Goal: Task Accomplishment & Management: Use online tool/utility

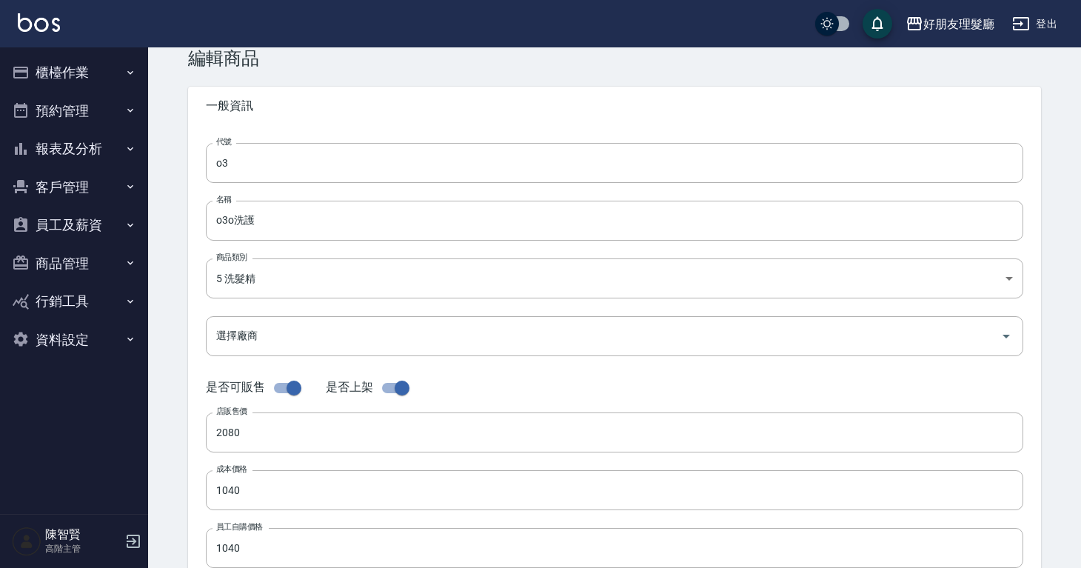
scroll to position [33, 0]
click at [47, 86] on button "櫃檯作業" at bounding box center [74, 72] width 136 height 39
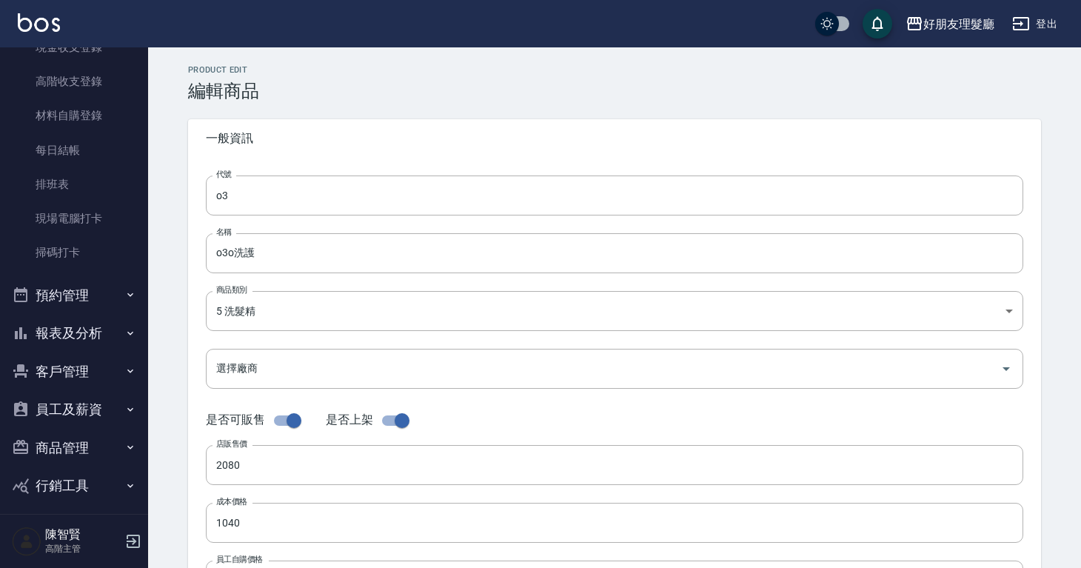
scroll to position [285, 0]
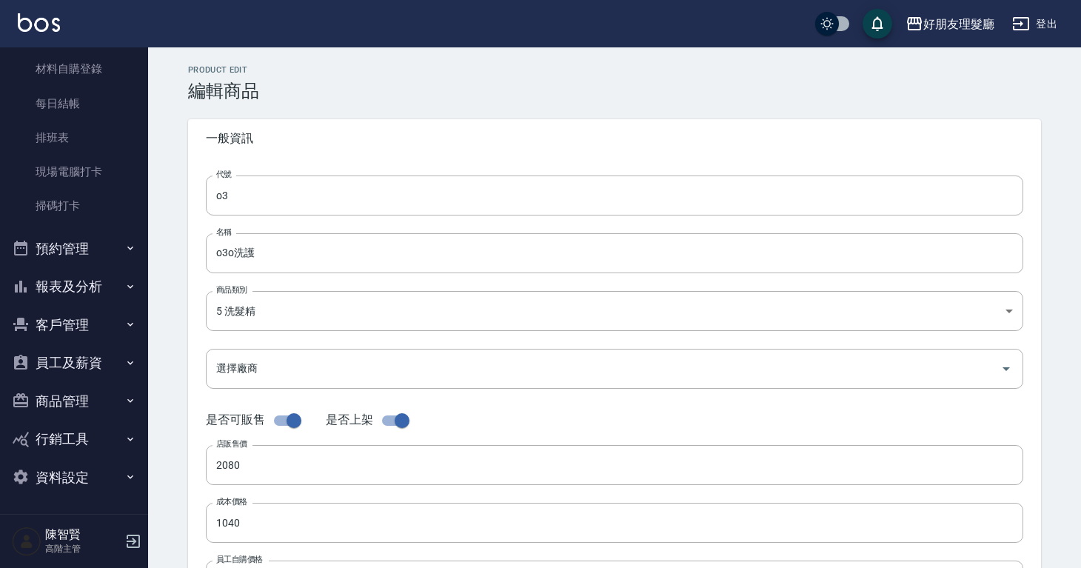
click at [72, 245] on button "預約管理" at bounding box center [74, 249] width 136 height 39
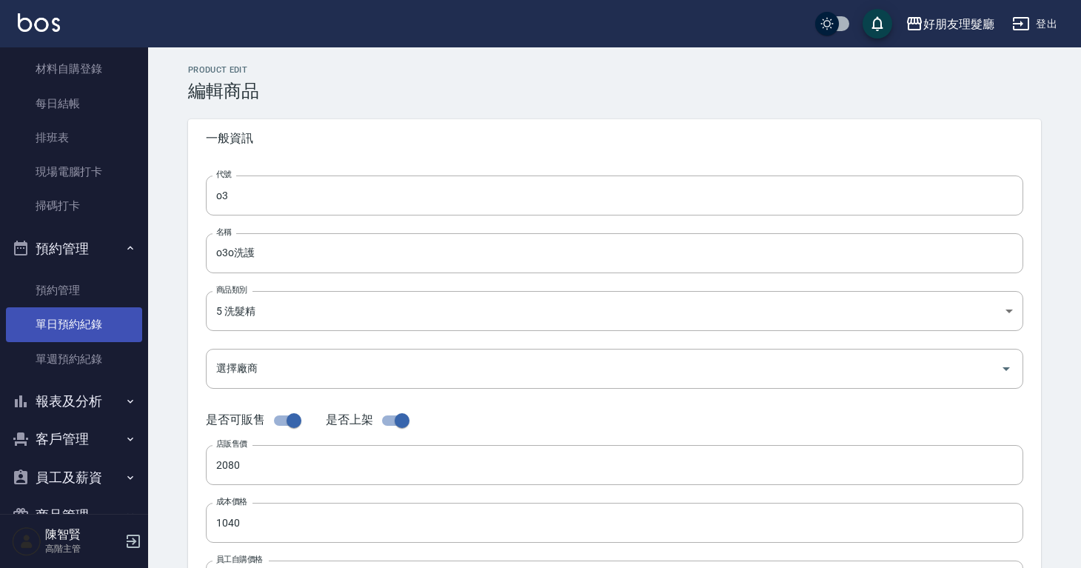
scroll to position [312, 0]
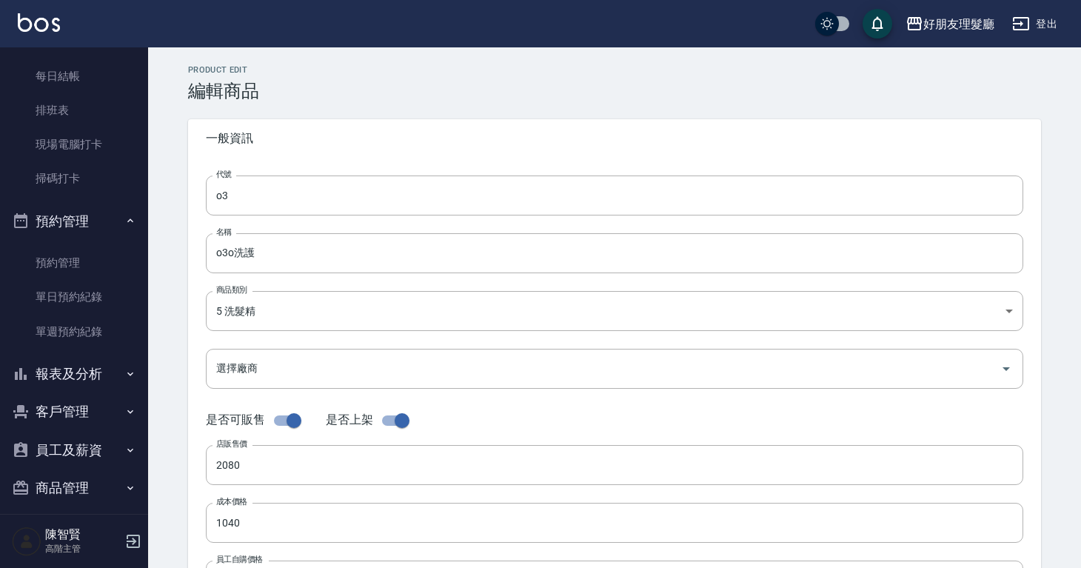
click at [89, 424] on button "客戶管理" at bounding box center [74, 411] width 136 height 39
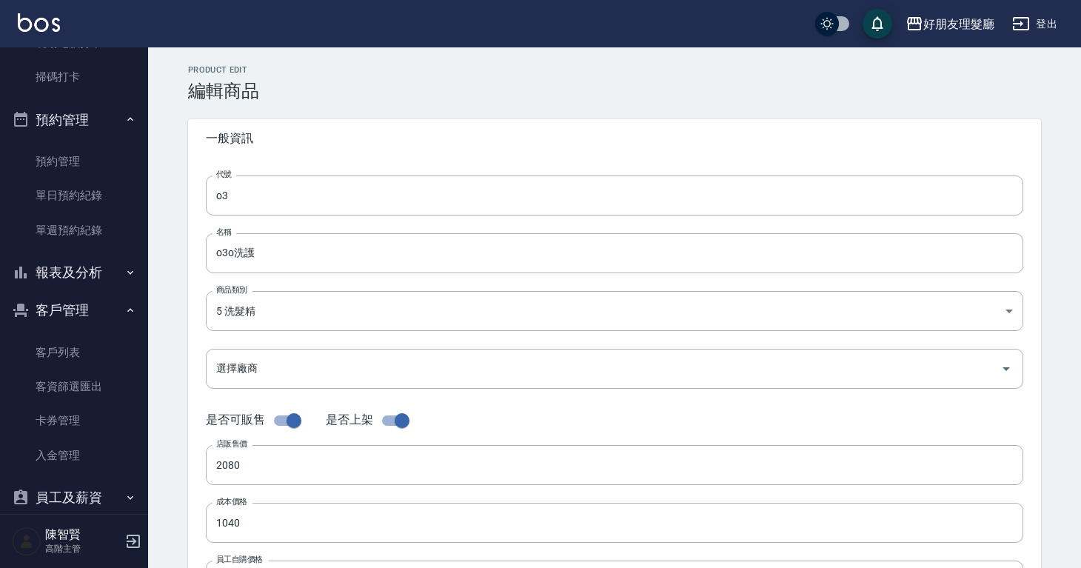
scroll to position [448, 0]
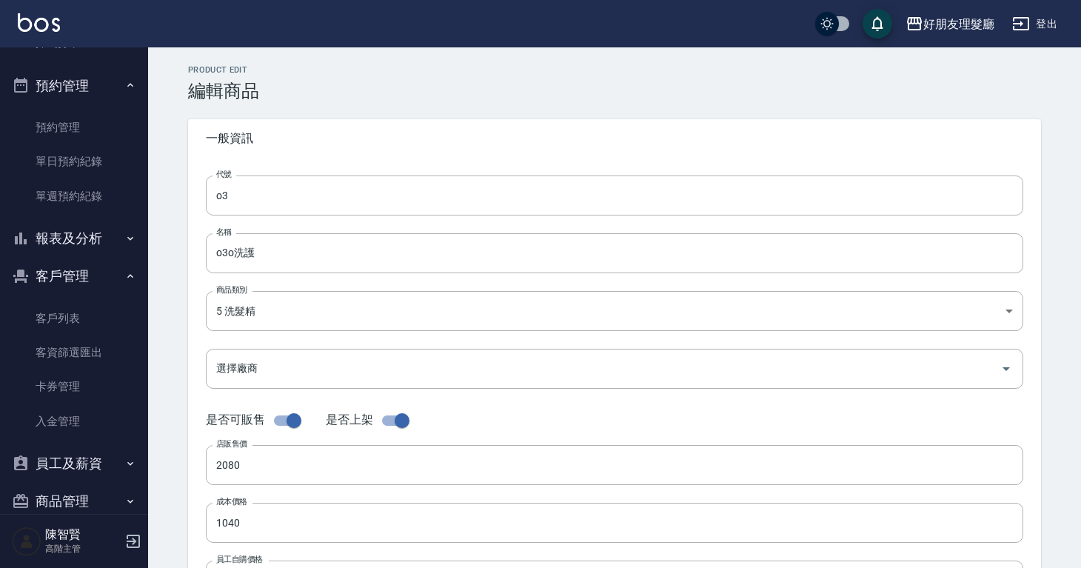
click at [87, 454] on button "員工及薪資" at bounding box center [74, 463] width 136 height 39
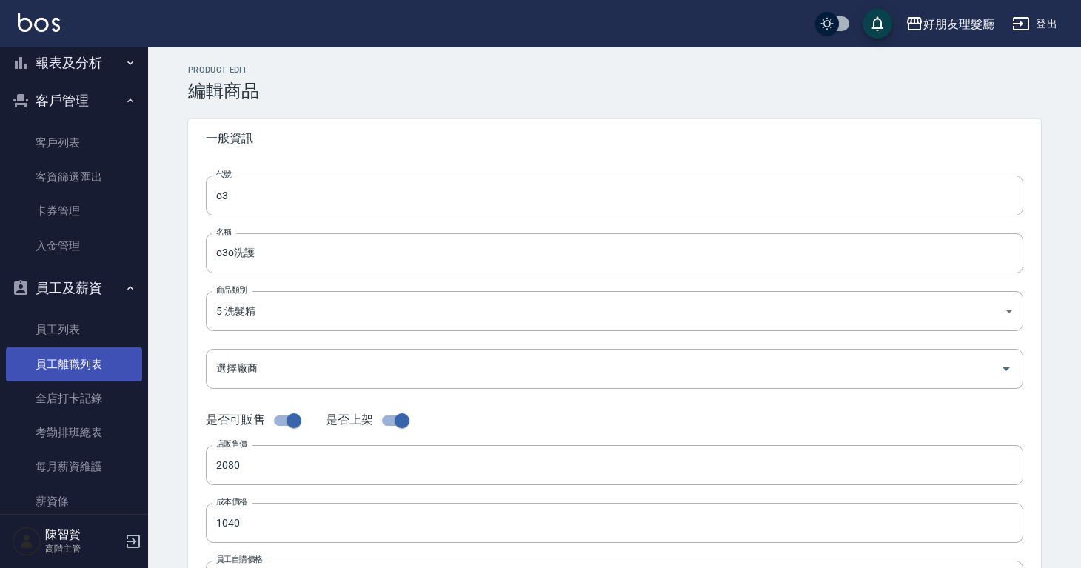
scroll to position [470, 0]
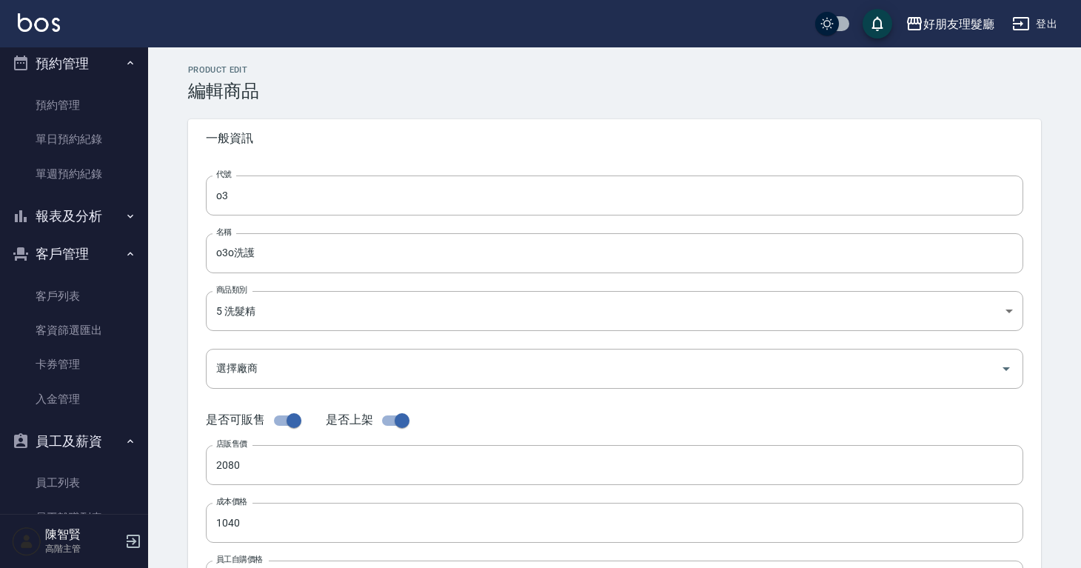
click at [94, 224] on button "報表及分析" at bounding box center [74, 216] width 136 height 39
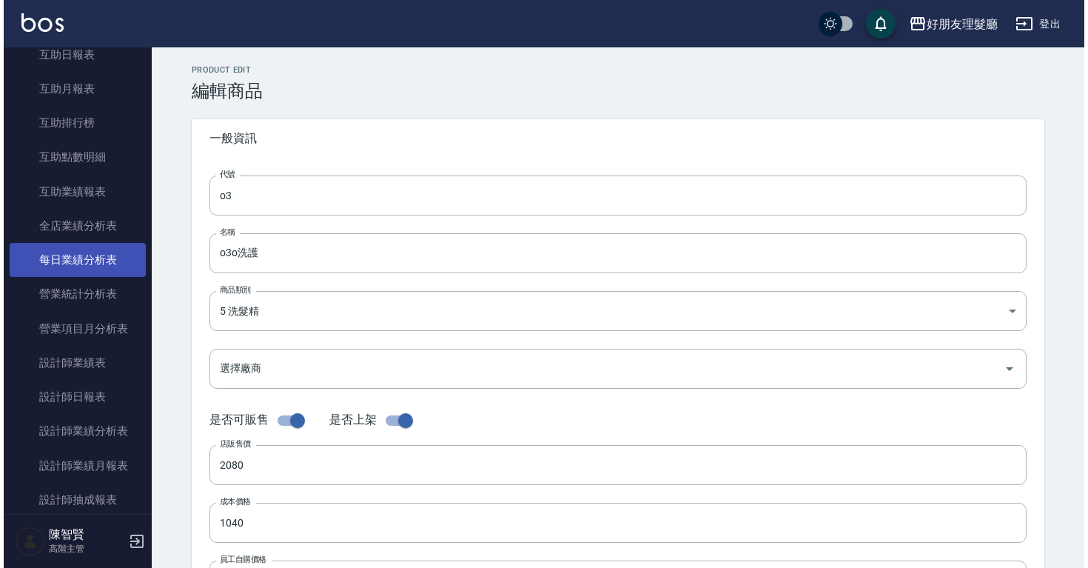
scroll to position [871, 0]
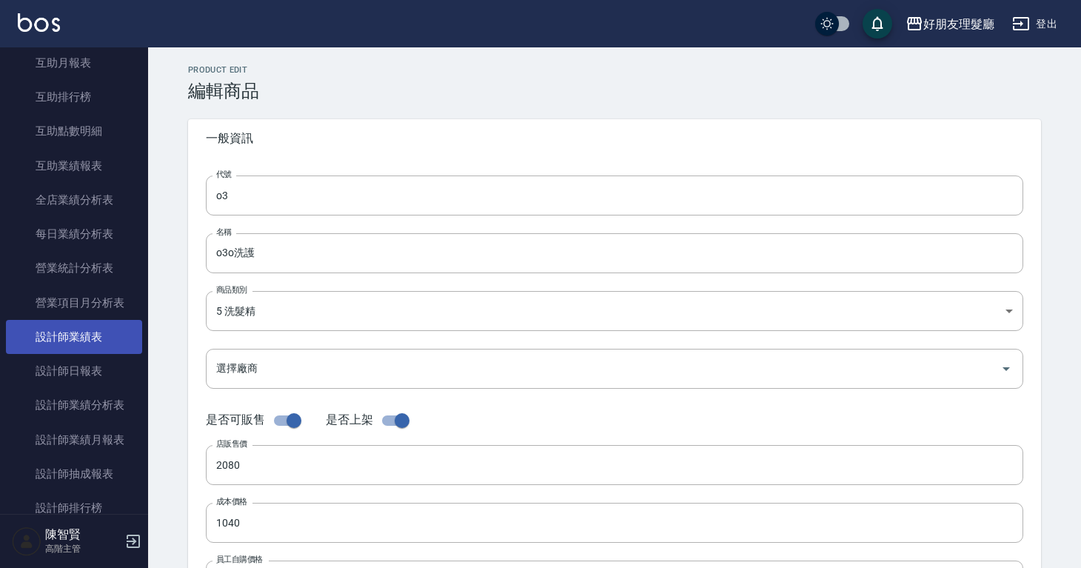
click at [93, 344] on link "設計師業績表" at bounding box center [74, 337] width 136 height 34
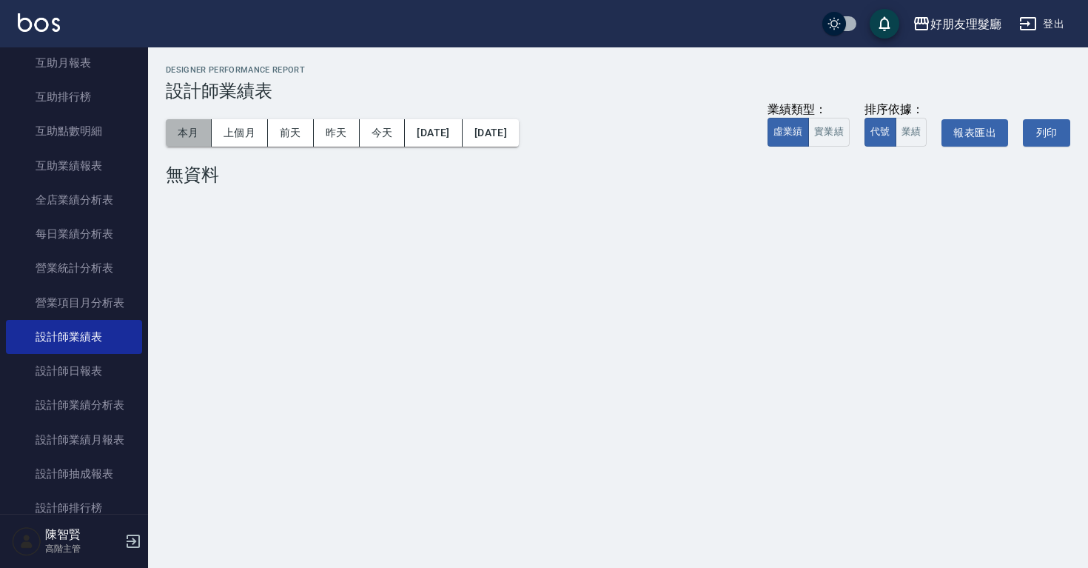
click at [187, 130] on button "本月" at bounding box center [189, 132] width 46 height 27
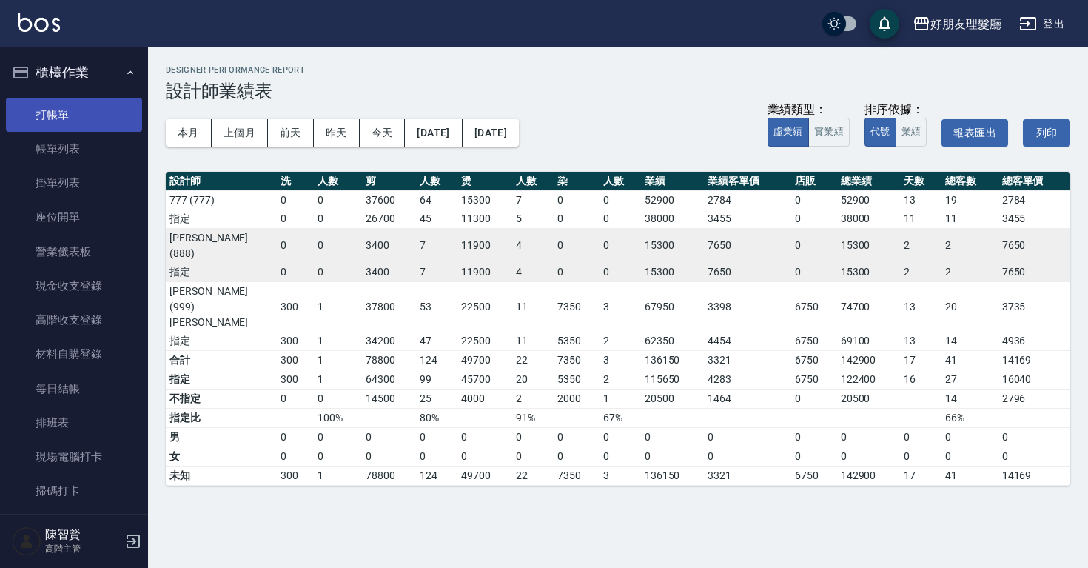
click at [82, 101] on link "打帳單" at bounding box center [74, 115] width 136 height 34
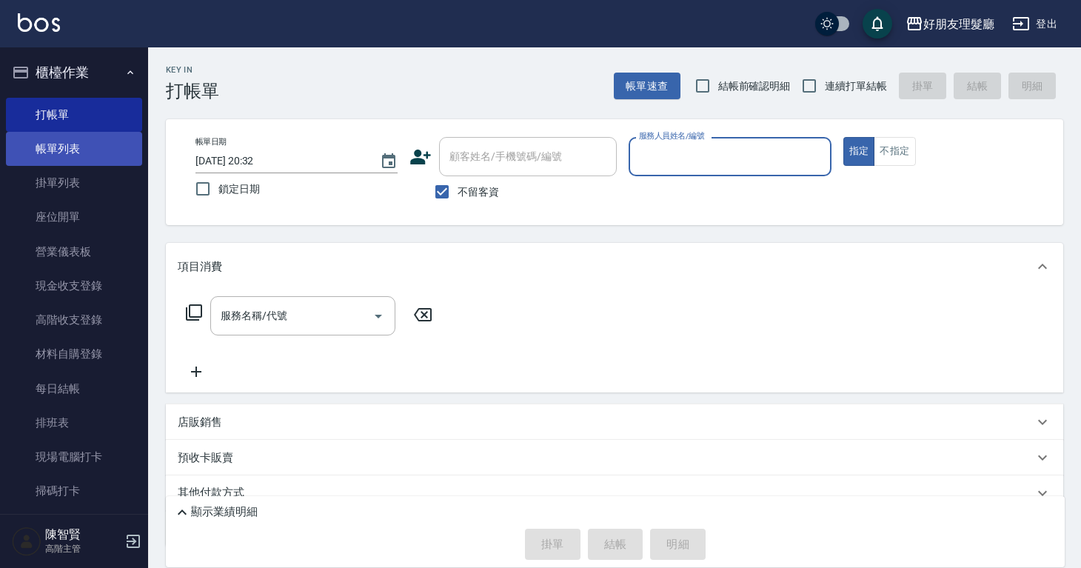
click at [83, 141] on link "帳單列表" at bounding box center [74, 149] width 136 height 34
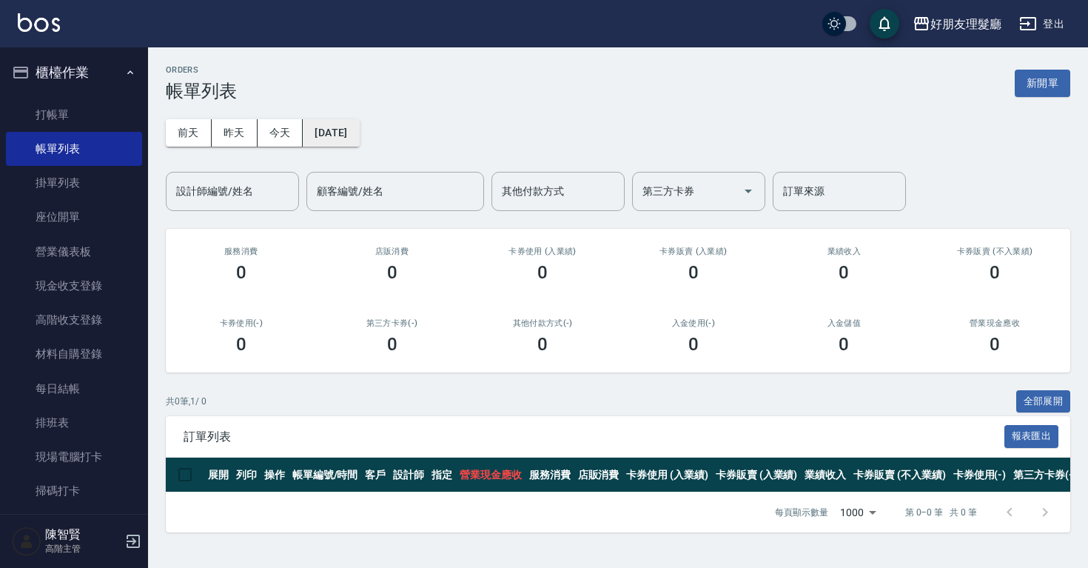
click at [359, 124] on button "[DATE]" at bounding box center [331, 132] width 56 height 27
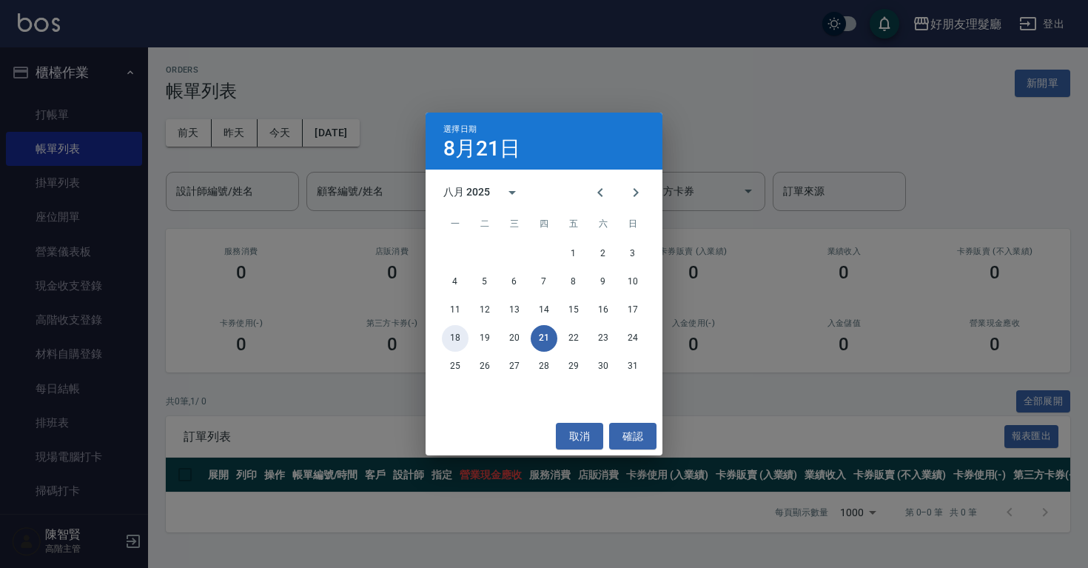
click at [456, 337] on button "18" at bounding box center [455, 338] width 27 height 27
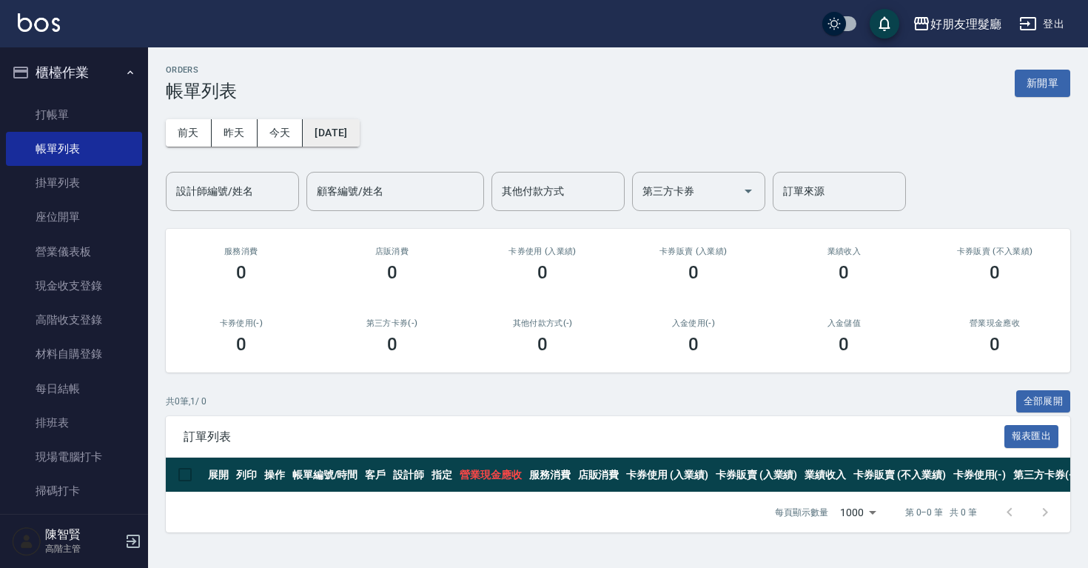
click at [342, 129] on button "[DATE]" at bounding box center [331, 132] width 56 height 27
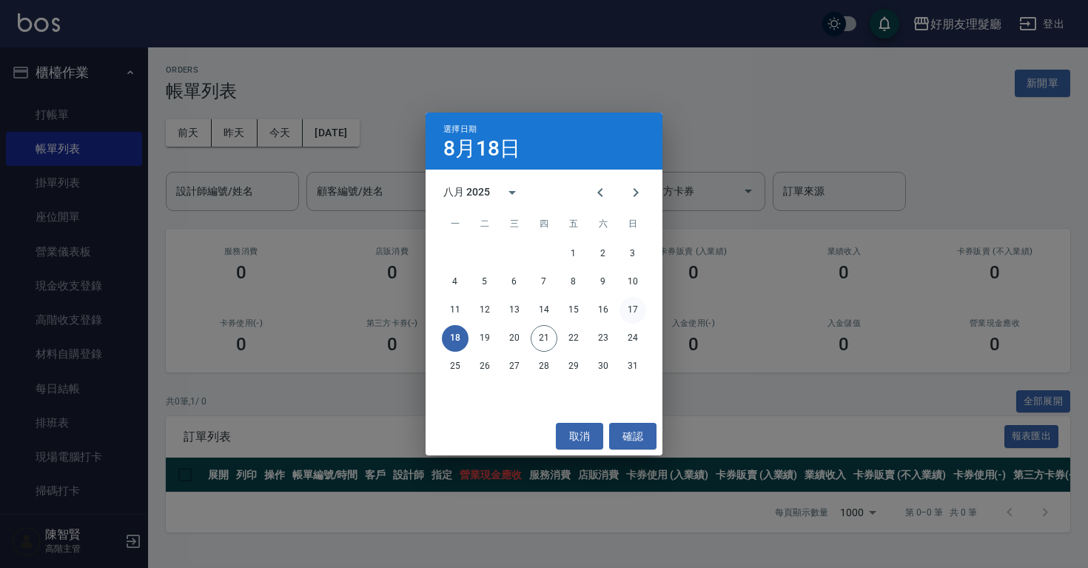
click at [635, 313] on button "17" at bounding box center [633, 310] width 27 height 27
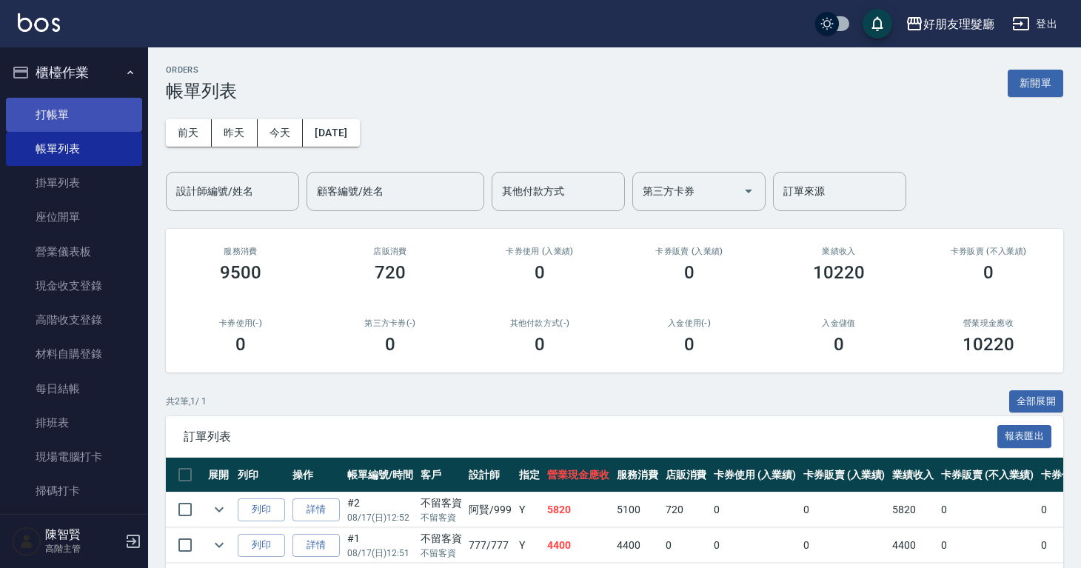
click at [61, 111] on link "打帳單" at bounding box center [74, 115] width 136 height 34
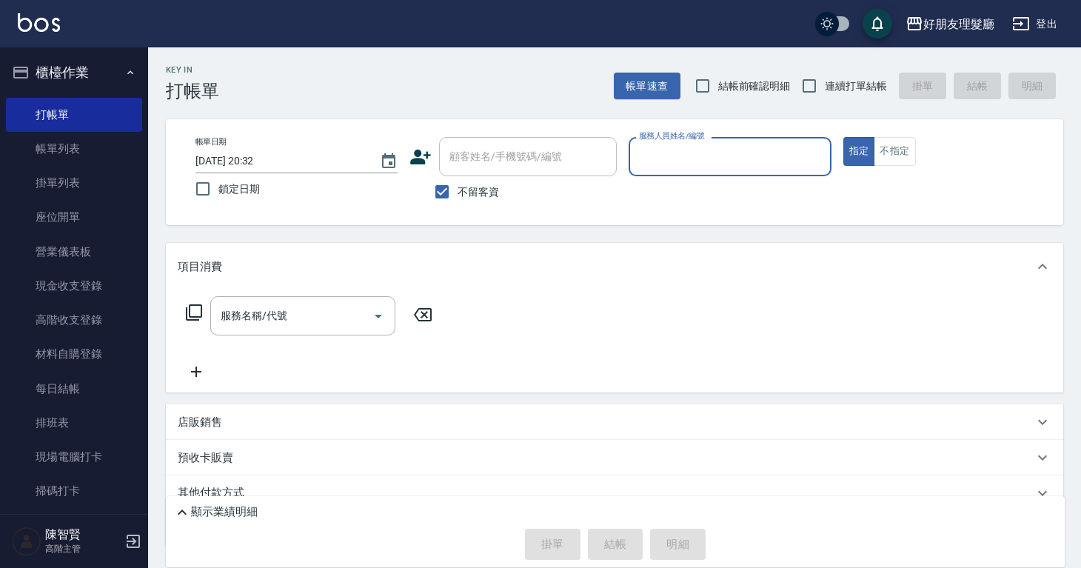
click at [697, 170] on div "服務人員姓名/編號" at bounding box center [730, 156] width 202 height 39
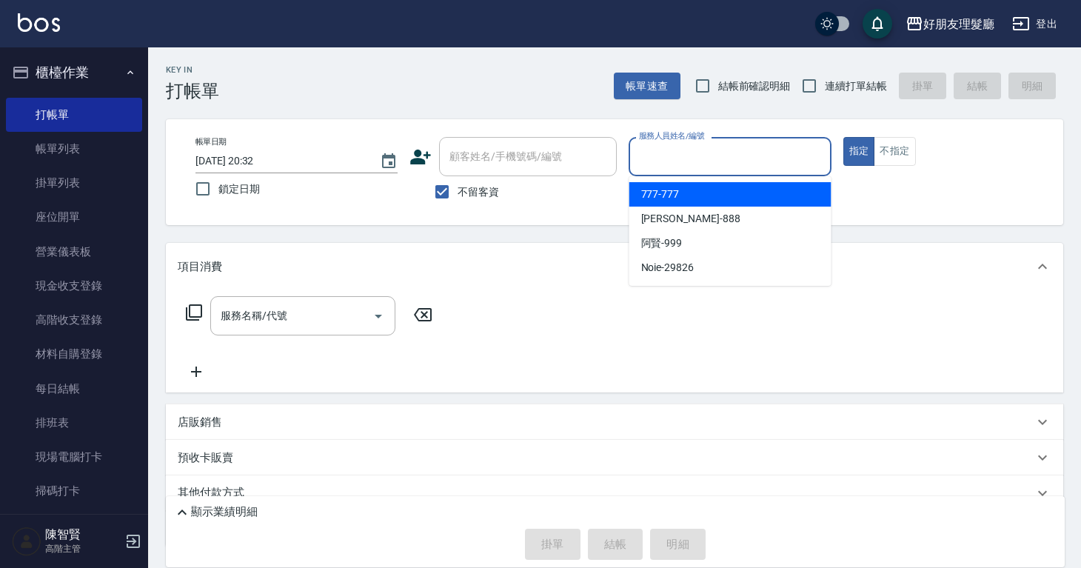
click at [695, 203] on div "777 -777" at bounding box center [730, 194] width 202 height 24
type input "777-777"
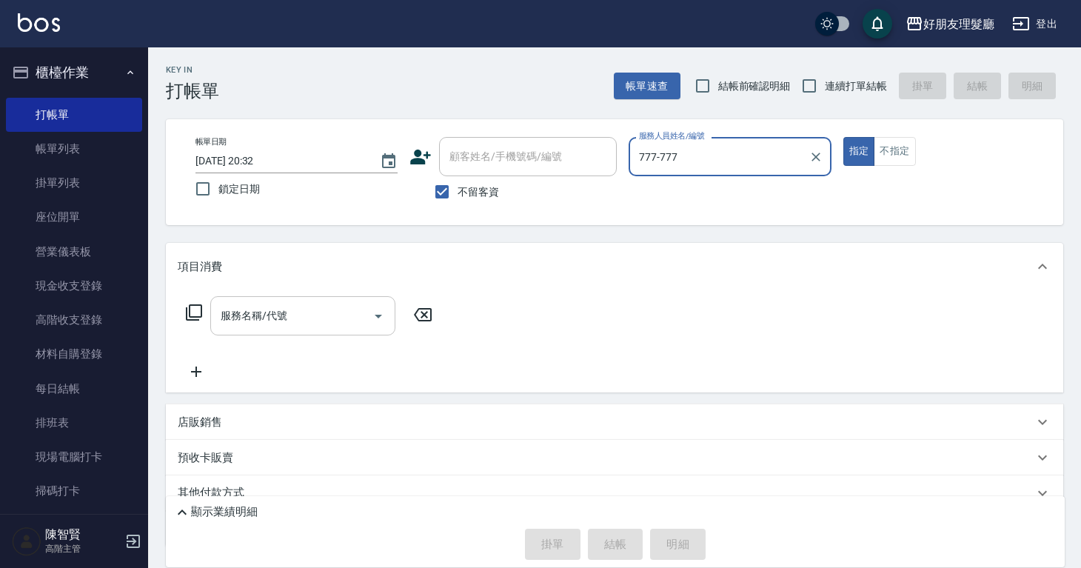
click at [292, 321] on input "服務名稱/代號" at bounding box center [292, 316] width 150 height 26
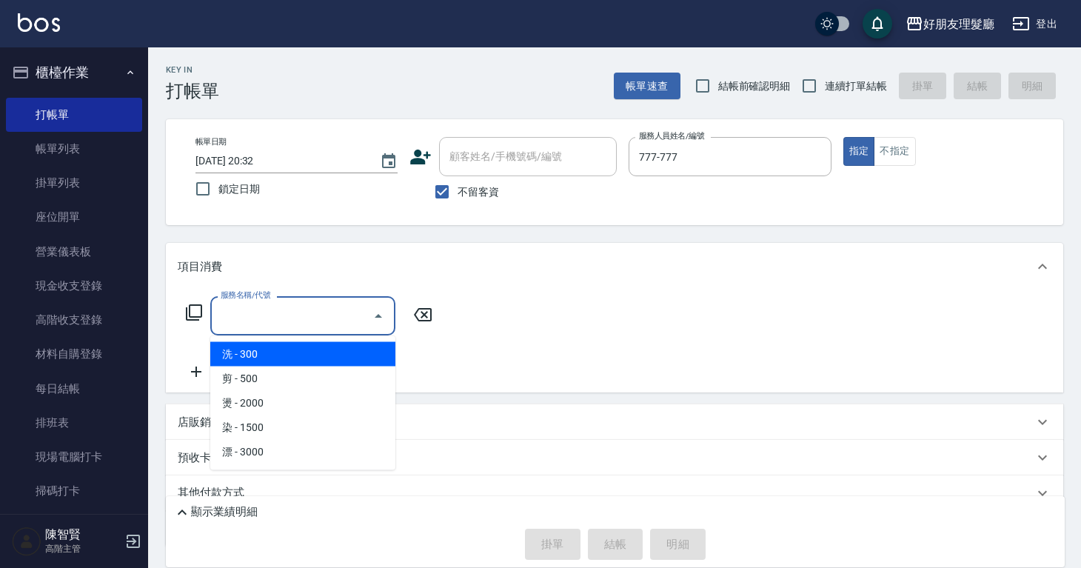
click at [308, 356] on span "洗 - 300" at bounding box center [302, 354] width 185 height 24
type input "洗(1)"
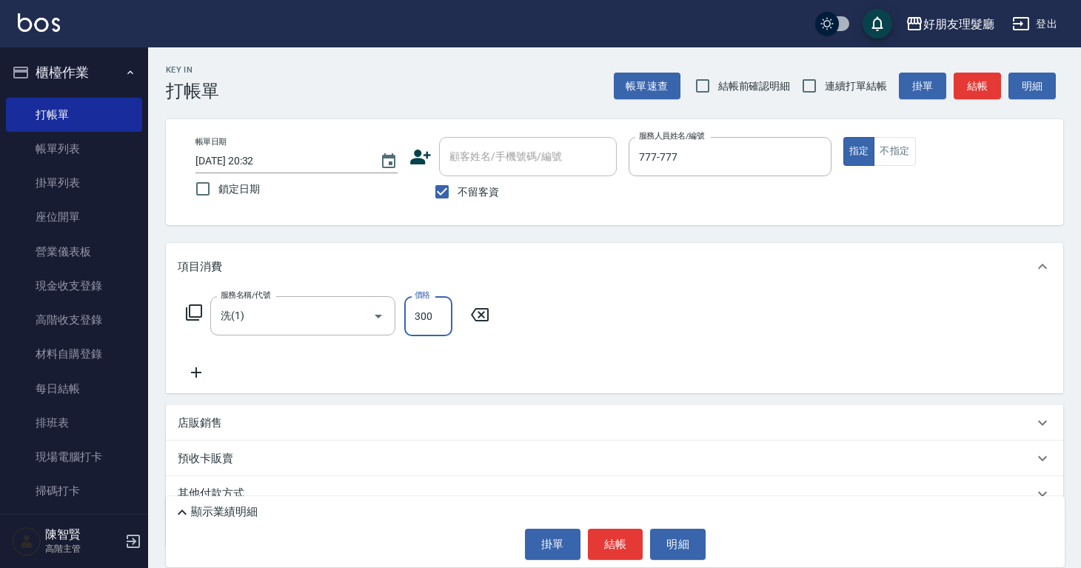
click at [436, 313] on input "300" at bounding box center [428, 316] width 48 height 40
type input "3900"
click at [612, 533] on button "結帳" at bounding box center [616, 544] width 56 height 31
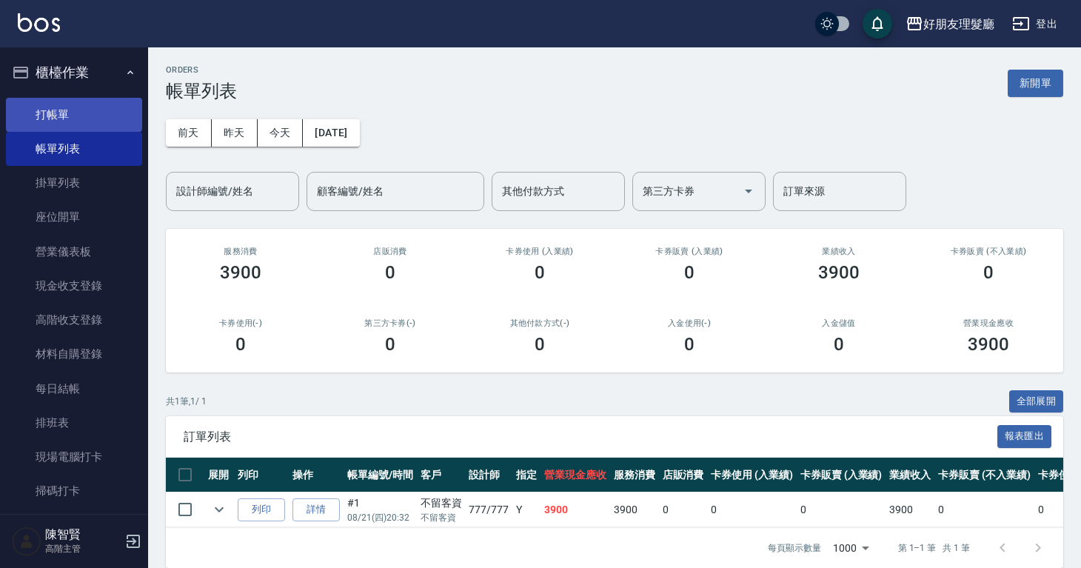
click at [79, 98] on link "打帳單" at bounding box center [74, 115] width 136 height 34
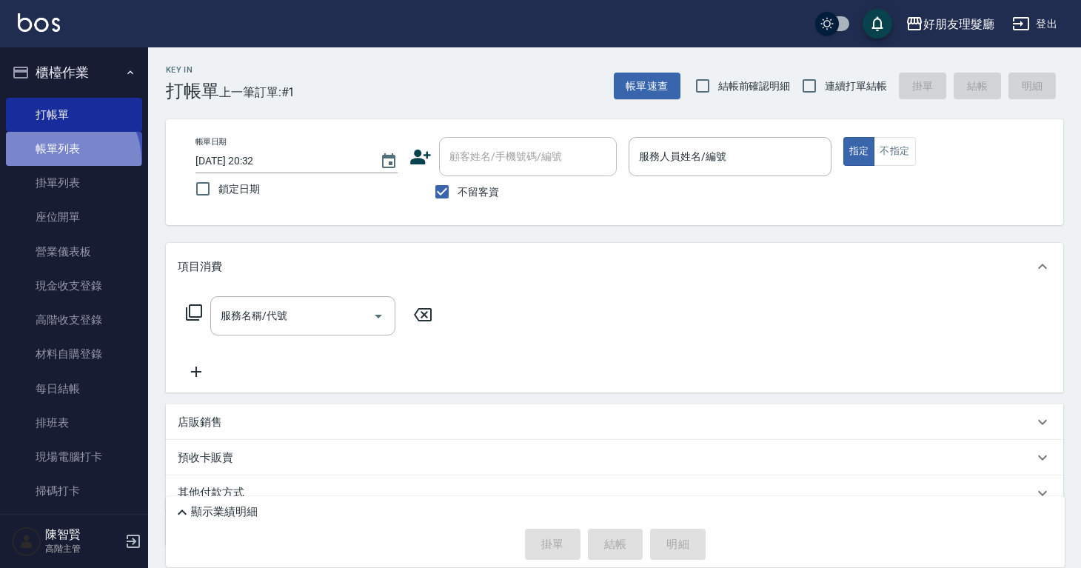
click at [65, 160] on link "帳單列表" at bounding box center [74, 149] width 136 height 34
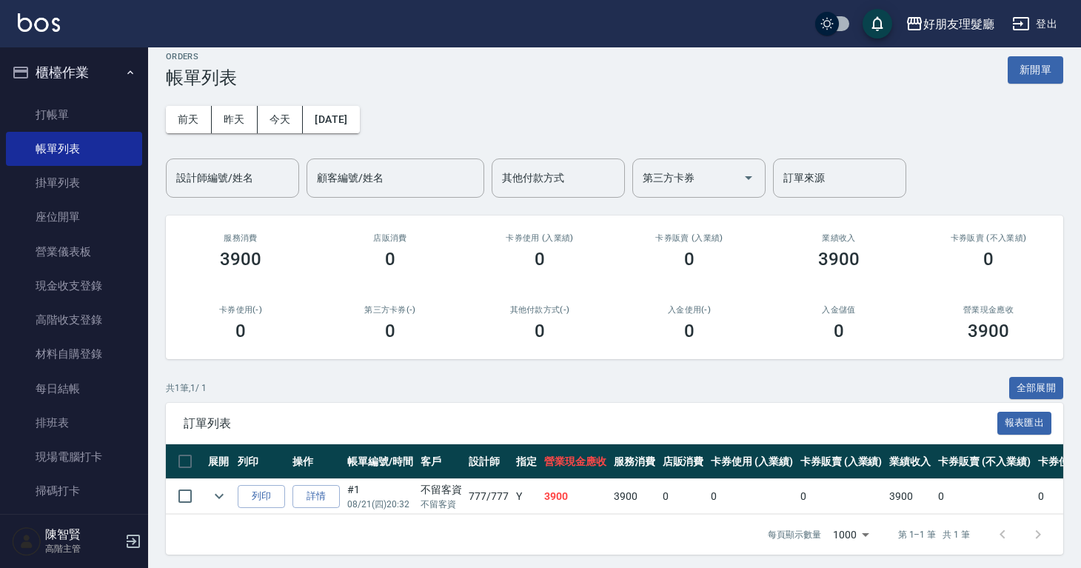
scroll to position [29, 0]
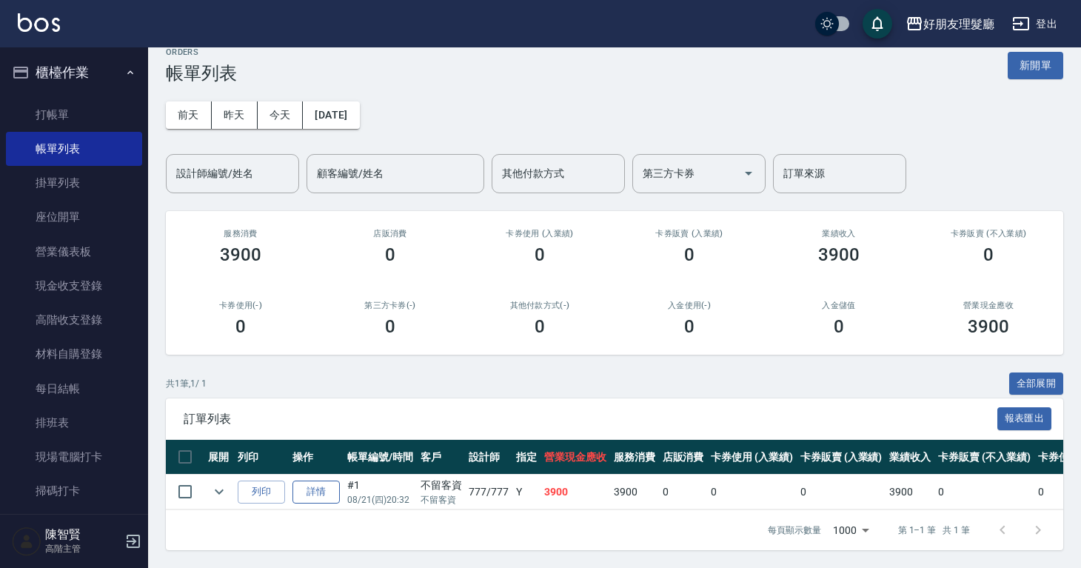
click at [326, 484] on link "詳情" at bounding box center [315, 492] width 47 height 23
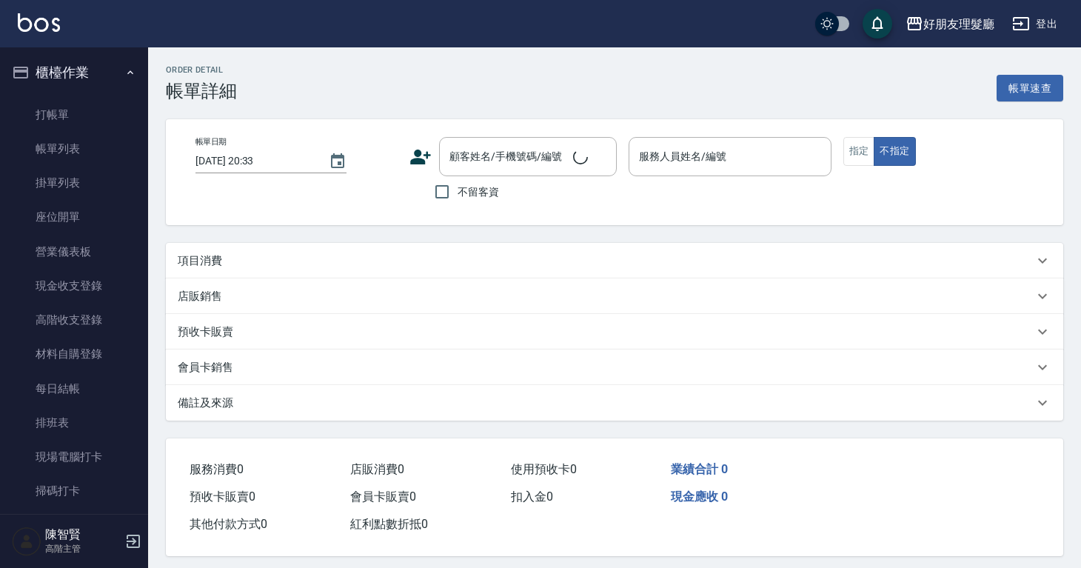
type input "[DATE] 20:32"
checkbox input "true"
type input "777-777"
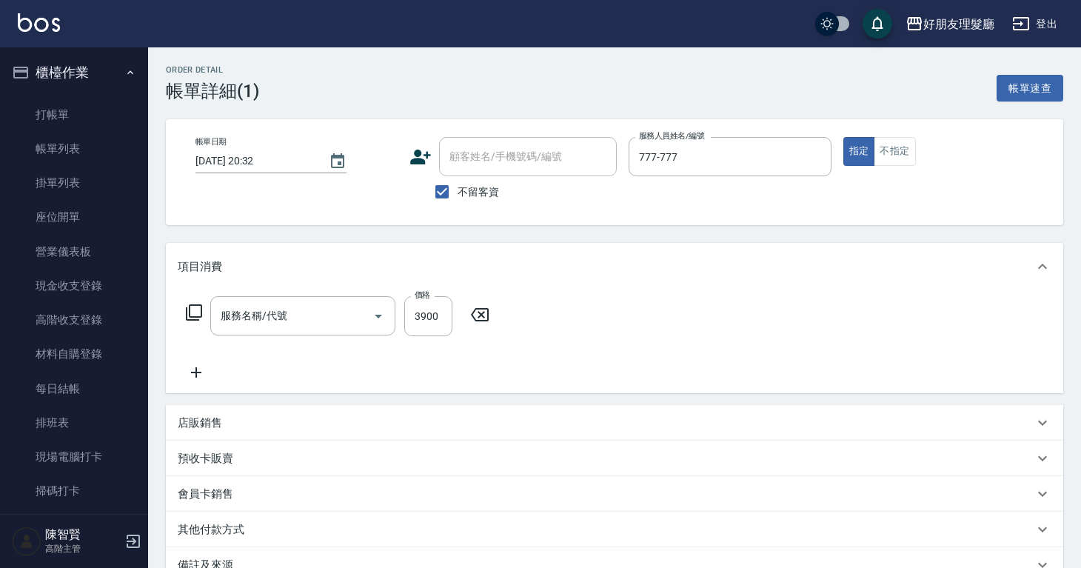
type input "洗(1)"
click at [325, 165] on button "Choose date, selected date is 2025-08-21" at bounding box center [338, 162] width 36 height 36
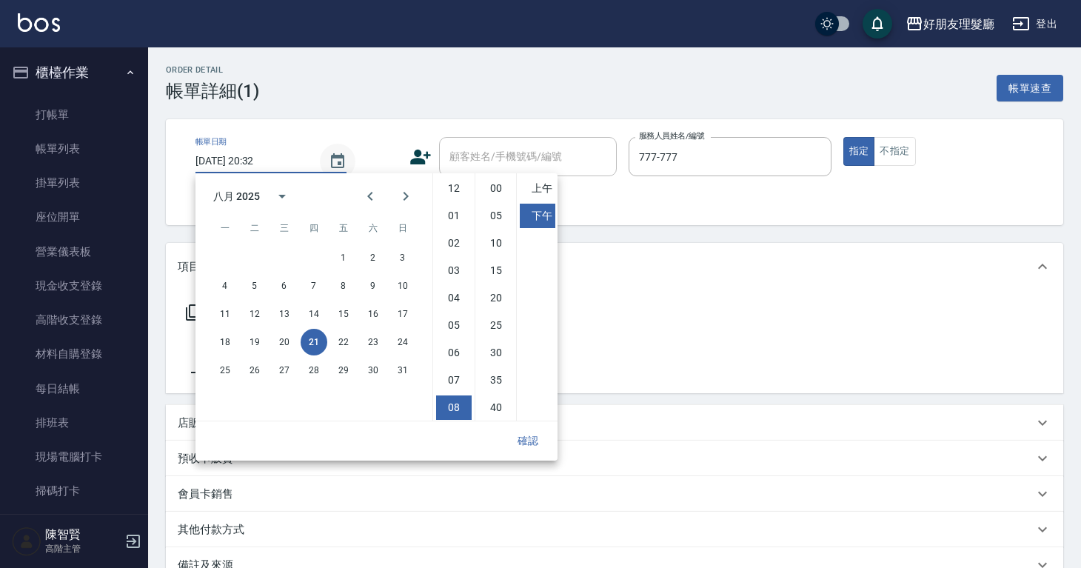
scroll to position [83, 0]
click at [227, 341] on button "18" at bounding box center [225, 342] width 27 height 27
type input "[DATE] 20:32"
click at [729, 229] on div "Order detail 帳單詳細 (1) 帳單速查 帳單日期 [DATE] 20:32 顧客姓名/手機號碼/編號 顧客姓名/手機號碼/編號 不留客資 服務人…" at bounding box center [614, 391] width 933 height 689
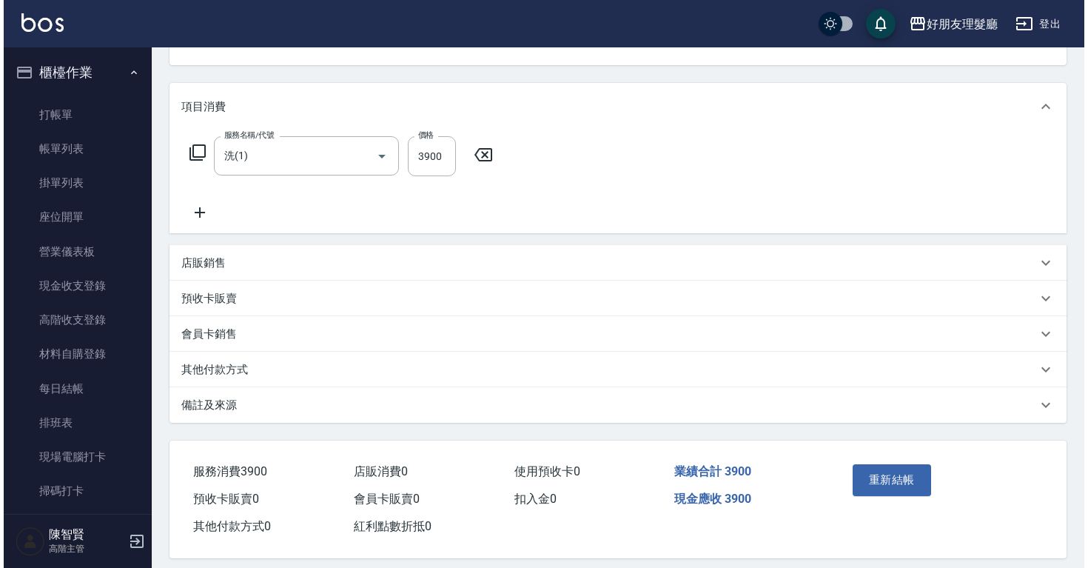
scroll to position [173, 0]
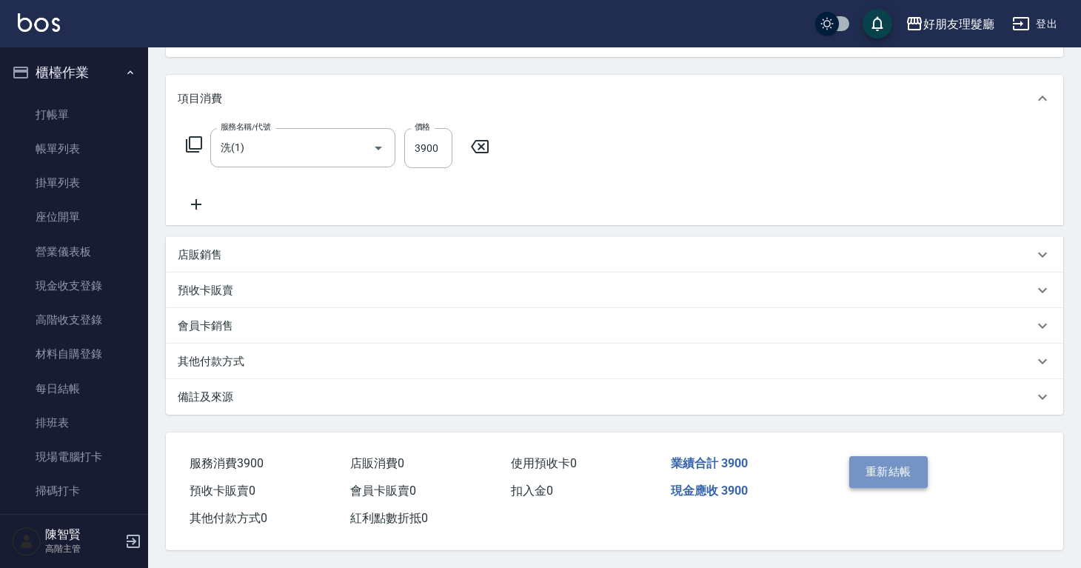
click at [853, 457] on button "重新結帳" at bounding box center [888, 471] width 78 height 31
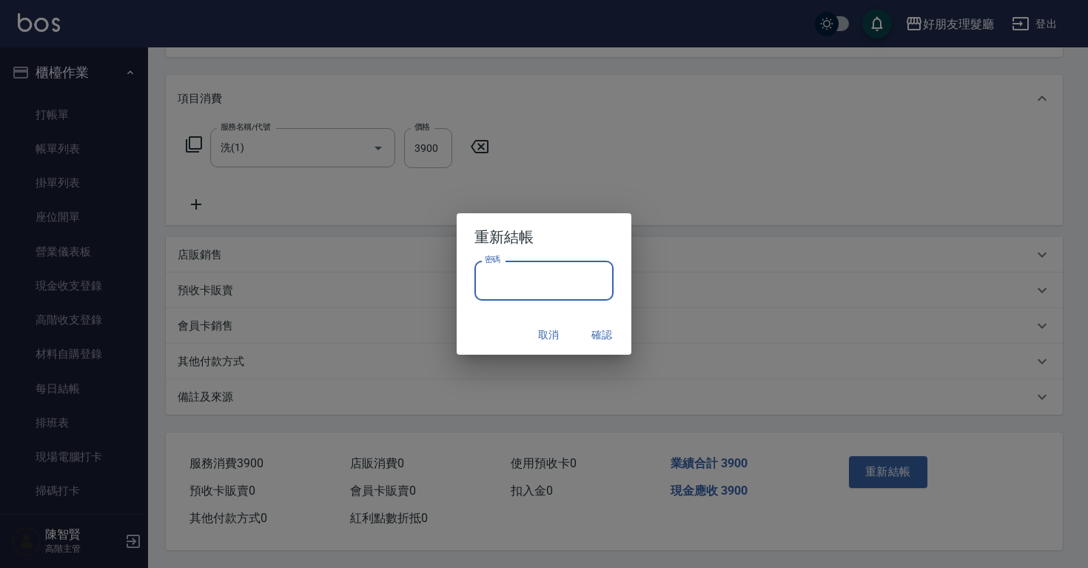
click at [556, 287] on input "密碼" at bounding box center [544, 281] width 139 height 40
type input "****"
click at [592, 336] on button "確認" at bounding box center [601, 334] width 47 height 27
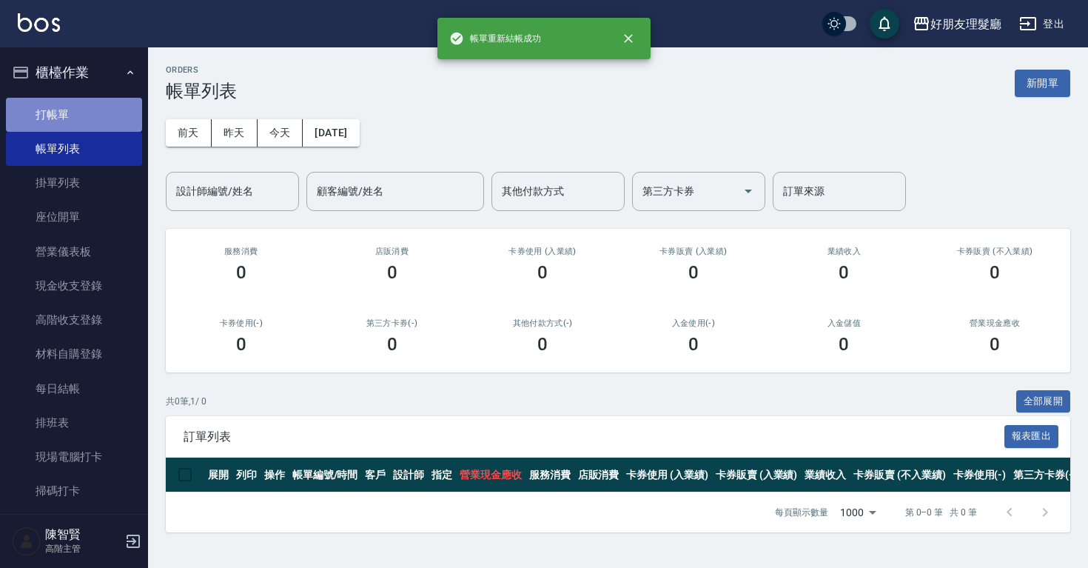
click at [128, 115] on link "打帳單" at bounding box center [74, 115] width 136 height 34
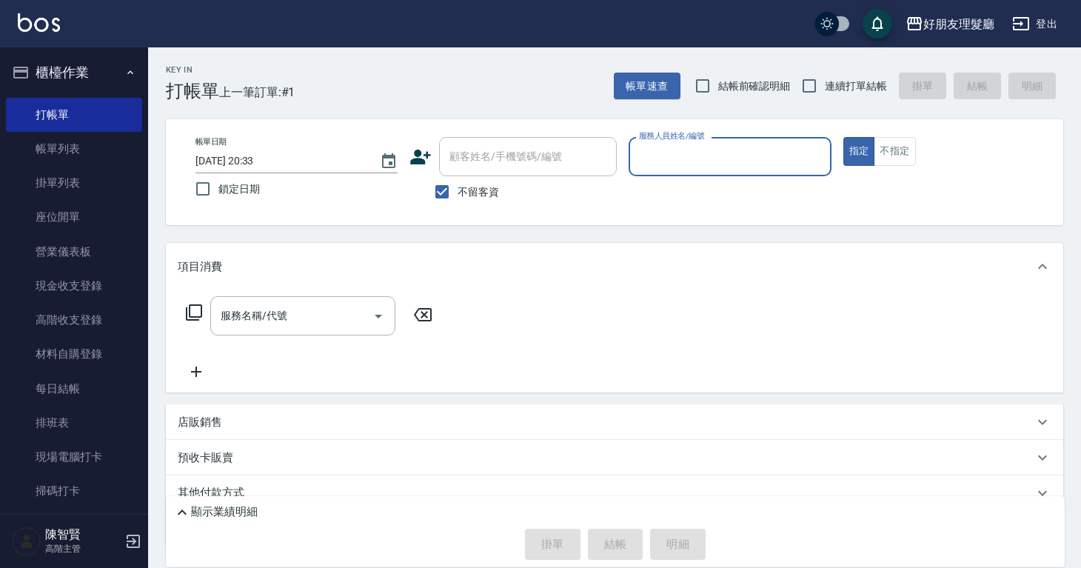
click at [672, 142] on div "服務人員姓名/編號" at bounding box center [730, 156] width 202 height 39
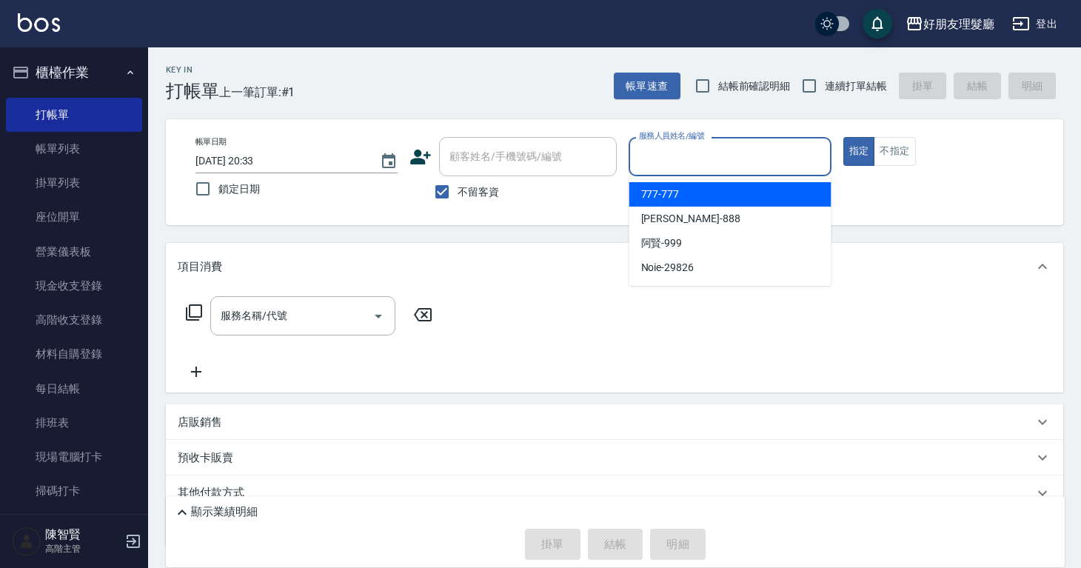
click at [682, 200] on div "777 -777" at bounding box center [730, 194] width 202 height 24
type input "777-777"
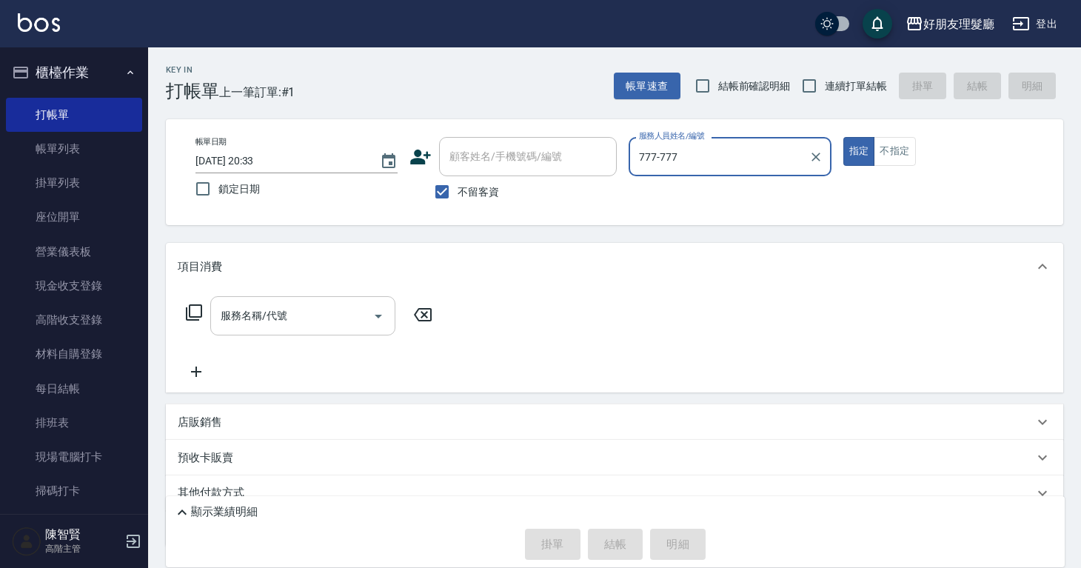
click at [342, 333] on div "服務名稱/代號" at bounding box center [302, 315] width 185 height 39
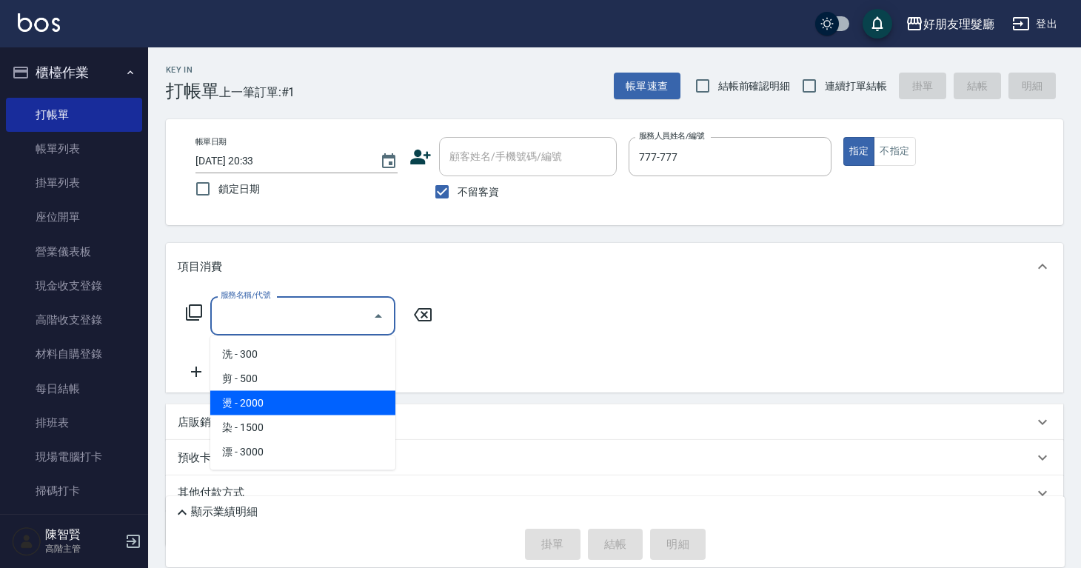
click at [324, 407] on span "燙 - 2000" at bounding box center [302, 403] width 185 height 24
type input "燙(3)"
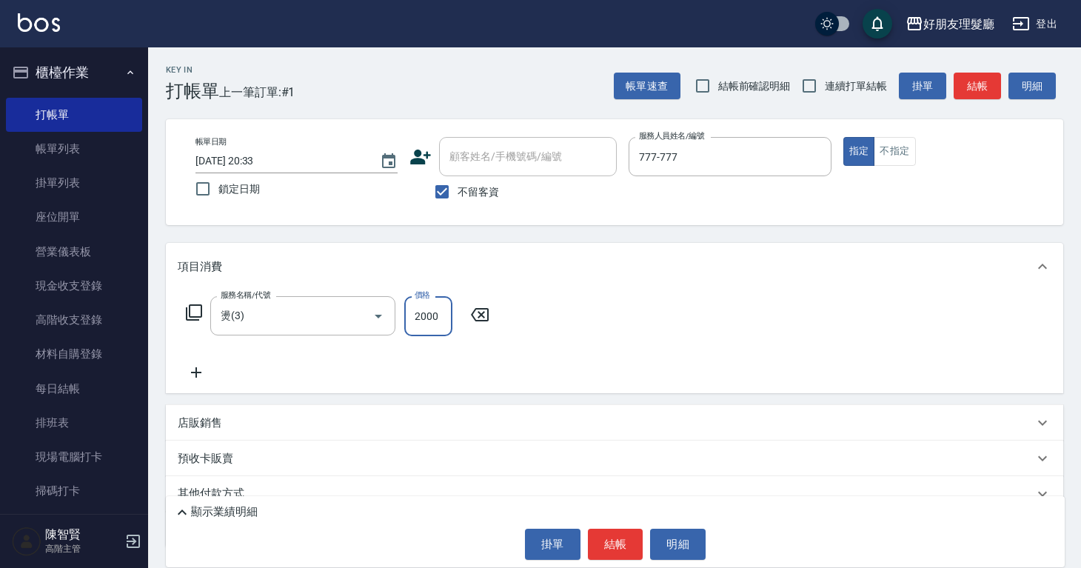
click at [425, 321] on input "2000" at bounding box center [428, 316] width 48 height 40
drag, startPoint x: 442, startPoint y: 310, endPoint x: 394, endPoint y: 324, distance: 49.9
click at [394, 324] on div "服務名稱/代號 燙(3) 服務名稱/代號 價格 2000 價格" at bounding box center [338, 316] width 321 height 40
type input "5700"
click at [623, 538] on button "結帳" at bounding box center [616, 544] width 56 height 31
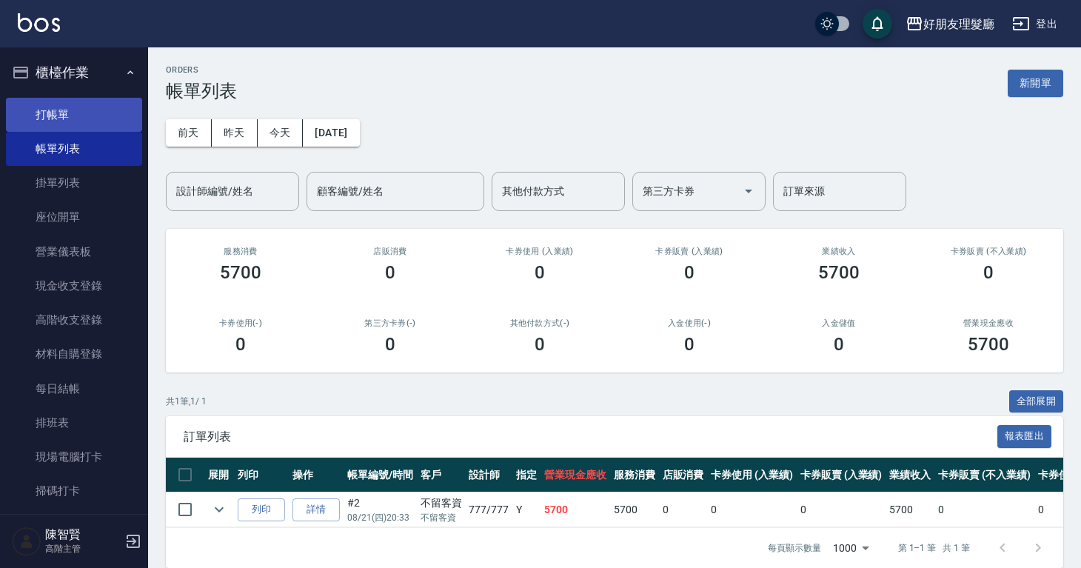
click at [72, 110] on link "打帳單" at bounding box center [74, 115] width 136 height 34
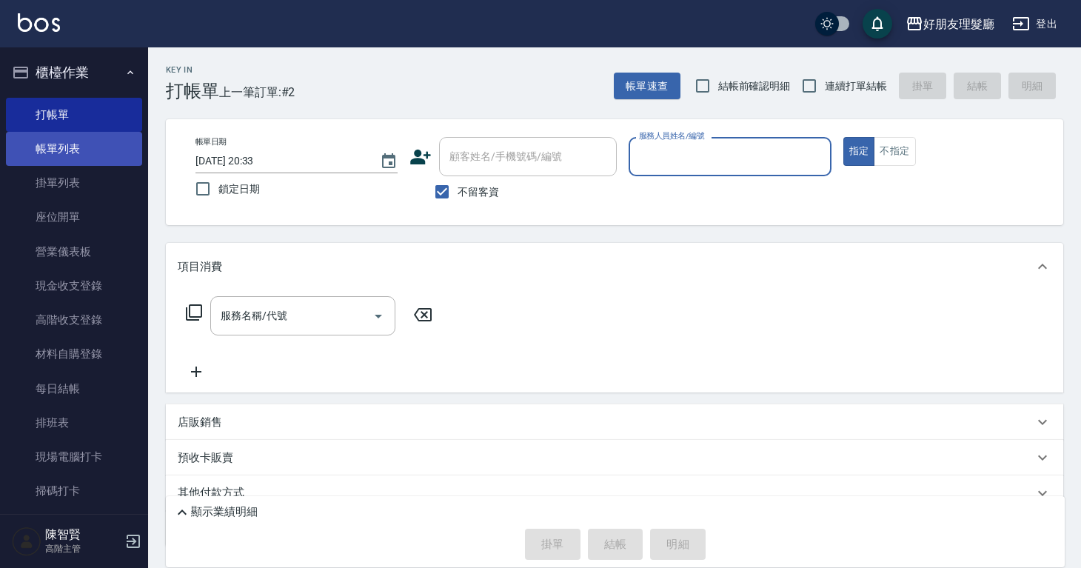
click at [91, 157] on link "帳單列表" at bounding box center [74, 149] width 136 height 34
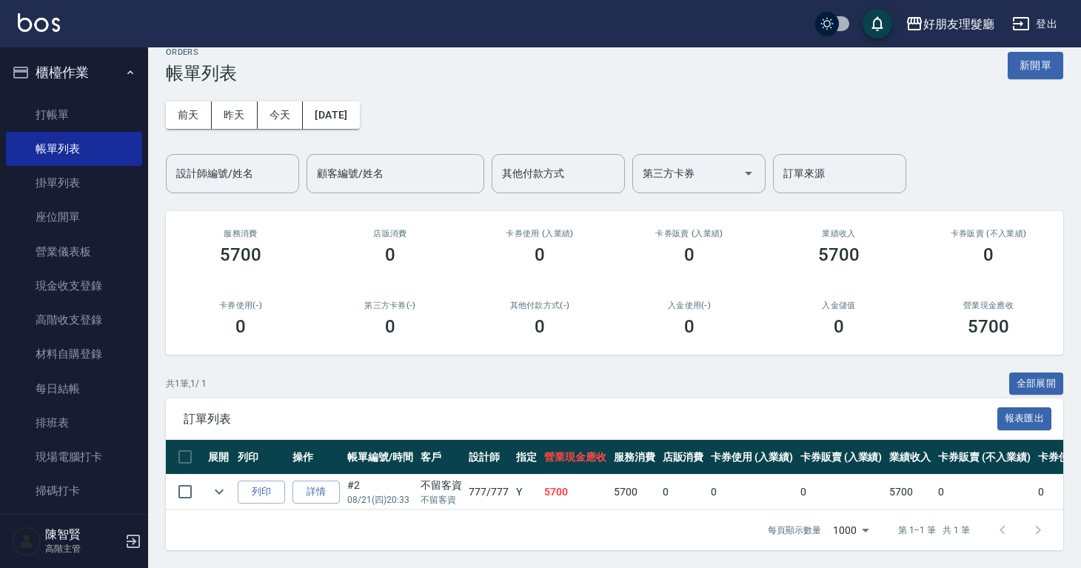
scroll to position [29, 0]
click at [331, 484] on link "詳情" at bounding box center [315, 492] width 47 height 23
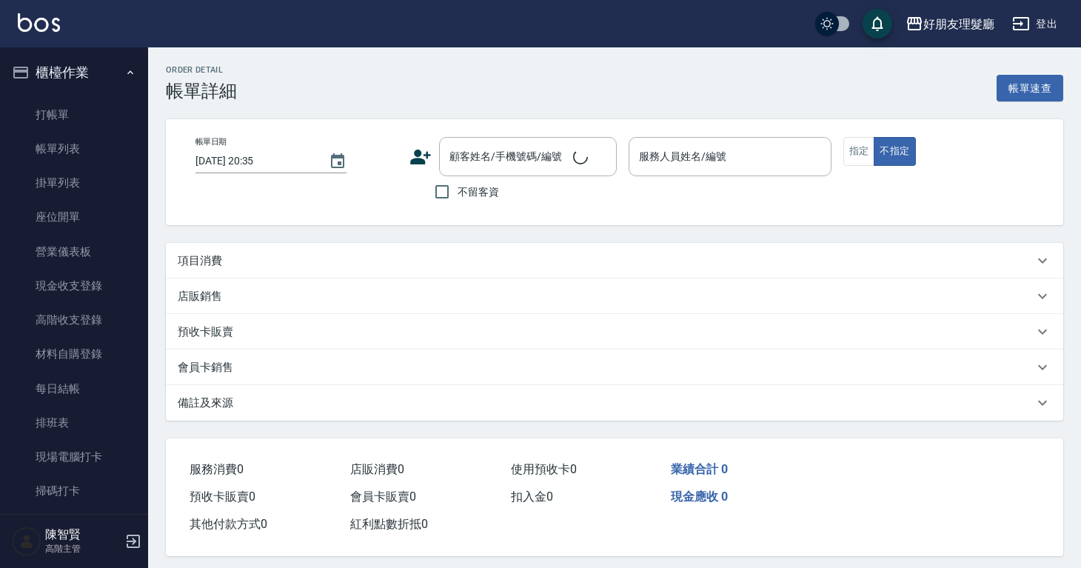
type input "[DATE] 20:33"
checkbox input "true"
type input "777-777"
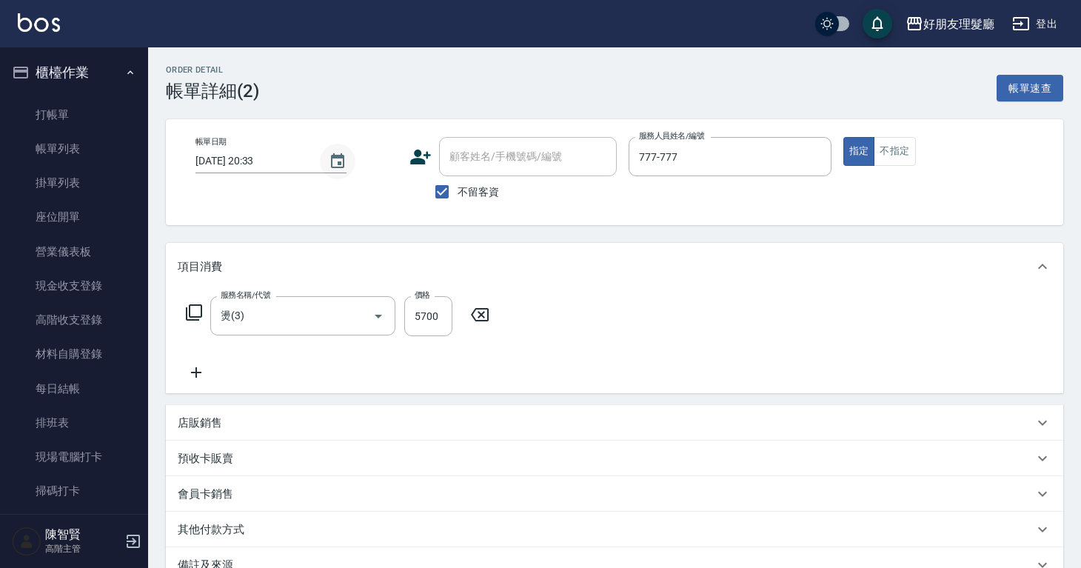
click at [335, 167] on icon "Choose date, selected date is 2025-08-21" at bounding box center [337, 160] width 13 height 15
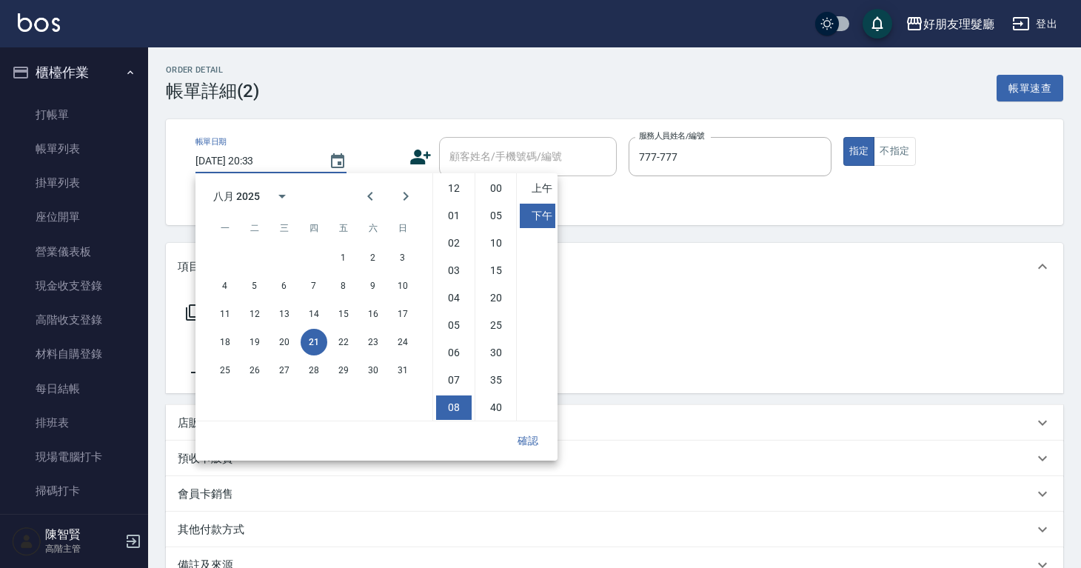
scroll to position [83, 0]
click at [254, 341] on button "19" at bounding box center [254, 342] width 27 height 27
type input "[DATE] 20:33"
click at [531, 437] on button "確認" at bounding box center [527, 440] width 47 height 27
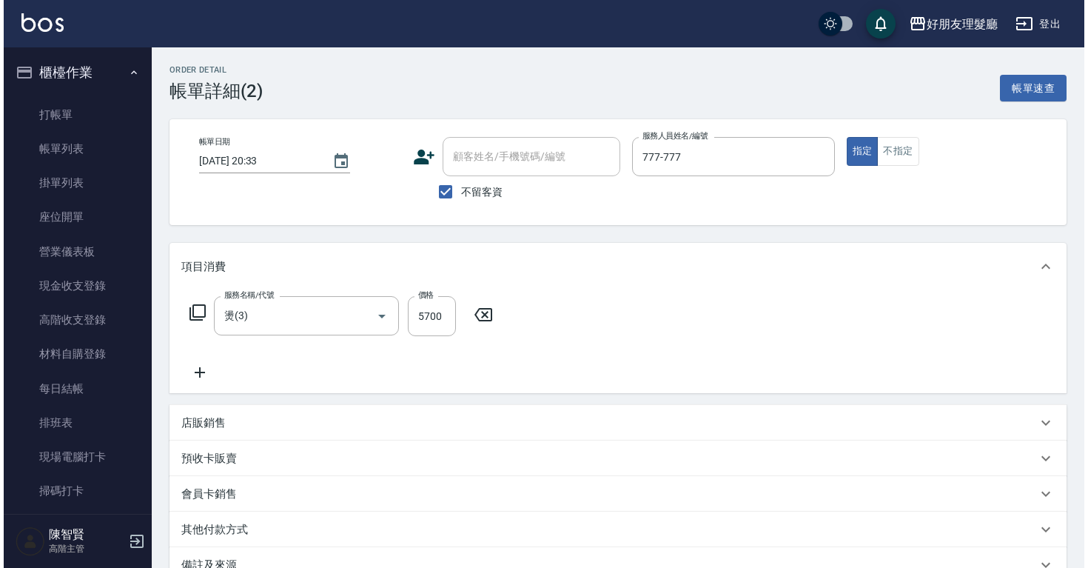
scroll to position [173, 0]
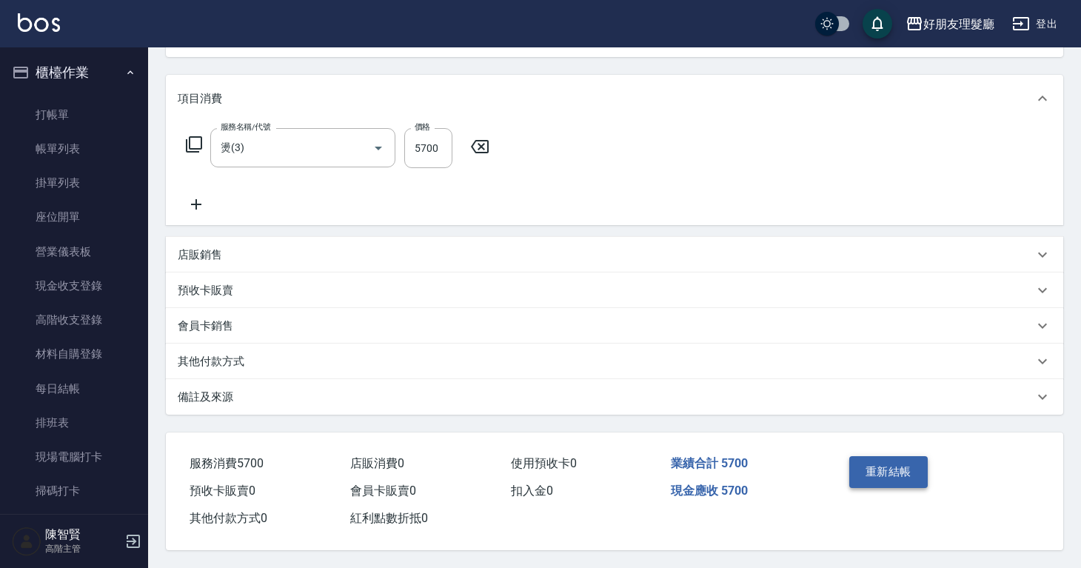
click at [908, 470] on button "重新結帳" at bounding box center [888, 471] width 78 height 31
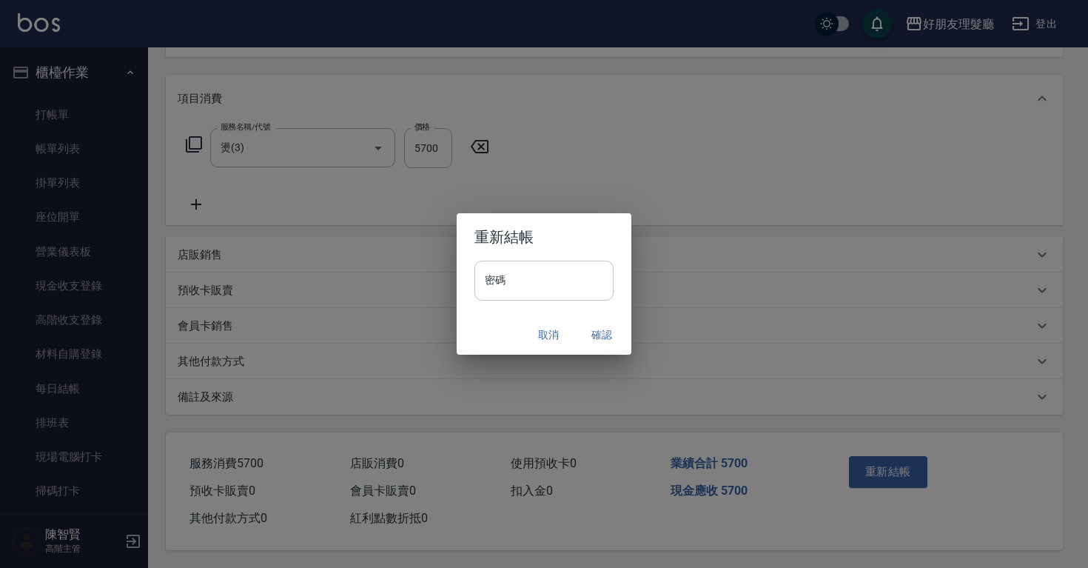
click at [606, 275] on input "密碼" at bounding box center [544, 281] width 139 height 40
type input "****"
click at [606, 340] on button "確認" at bounding box center [601, 334] width 47 height 27
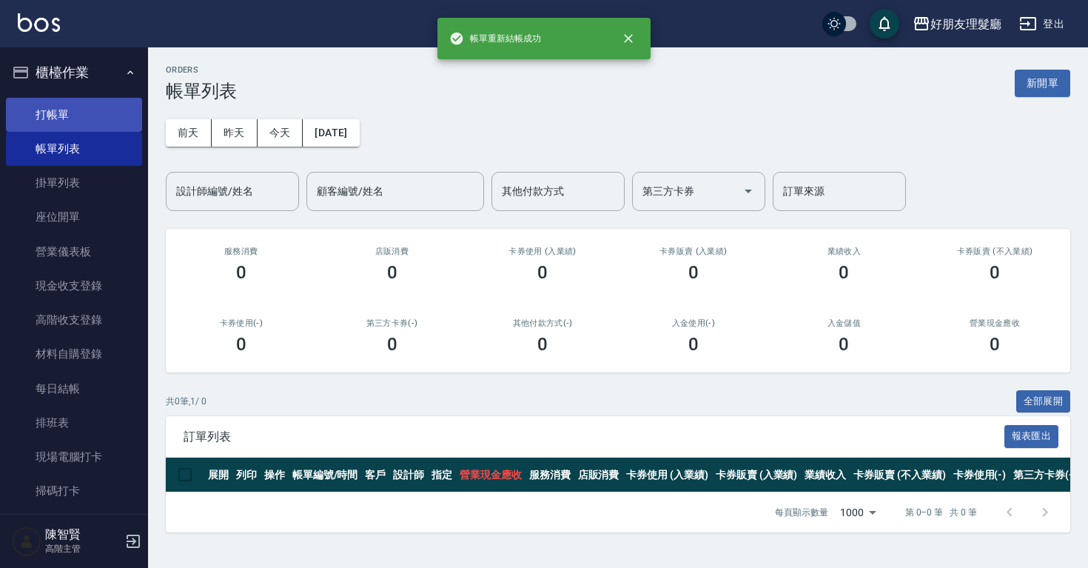
click at [78, 127] on link "打帳單" at bounding box center [74, 115] width 136 height 34
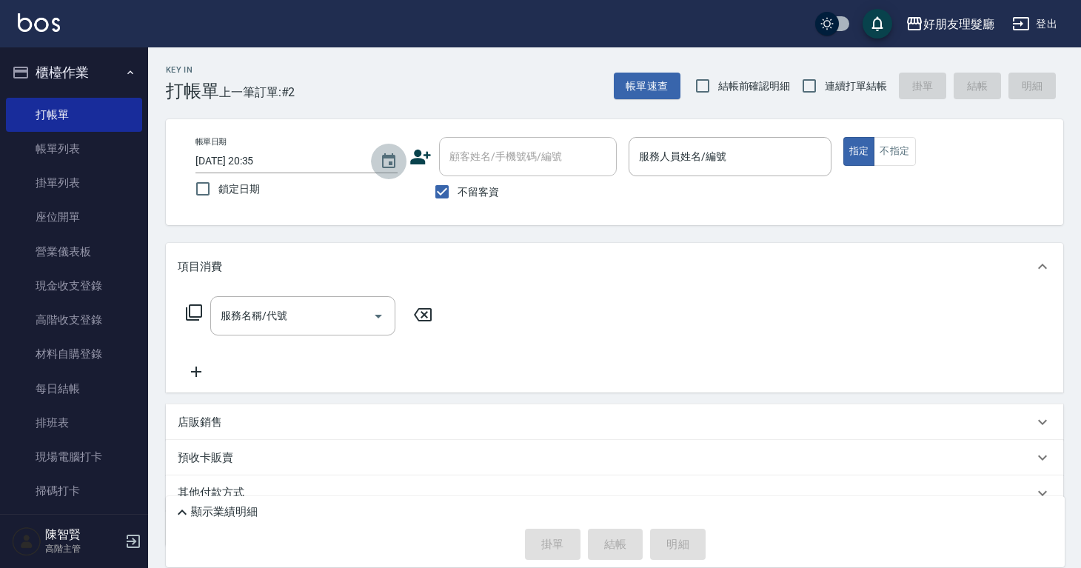
click at [401, 157] on button "Choose date, selected date is 2025-08-21" at bounding box center [389, 162] width 36 height 36
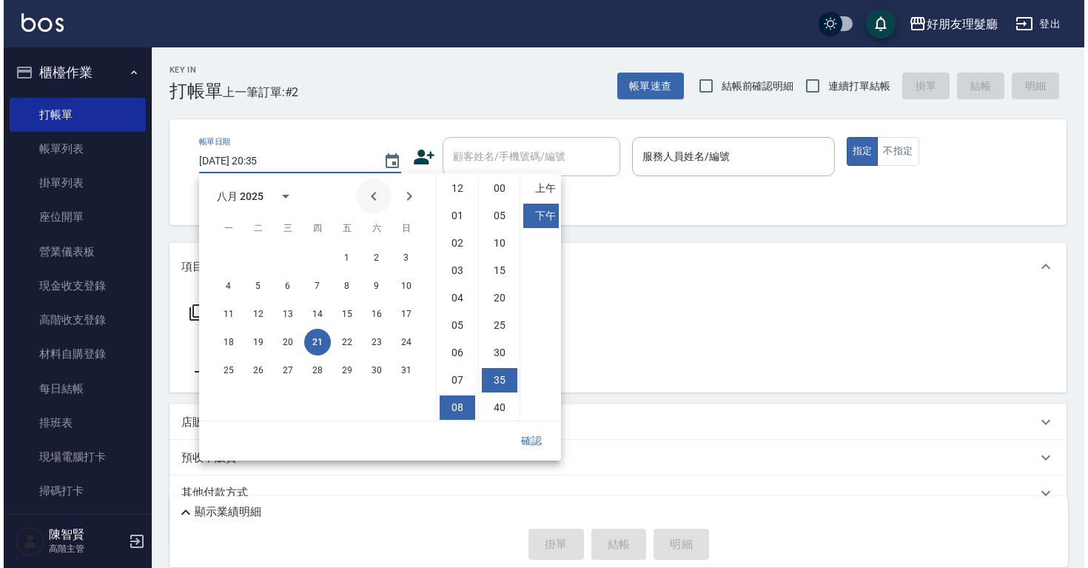
scroll to position [83, 0]
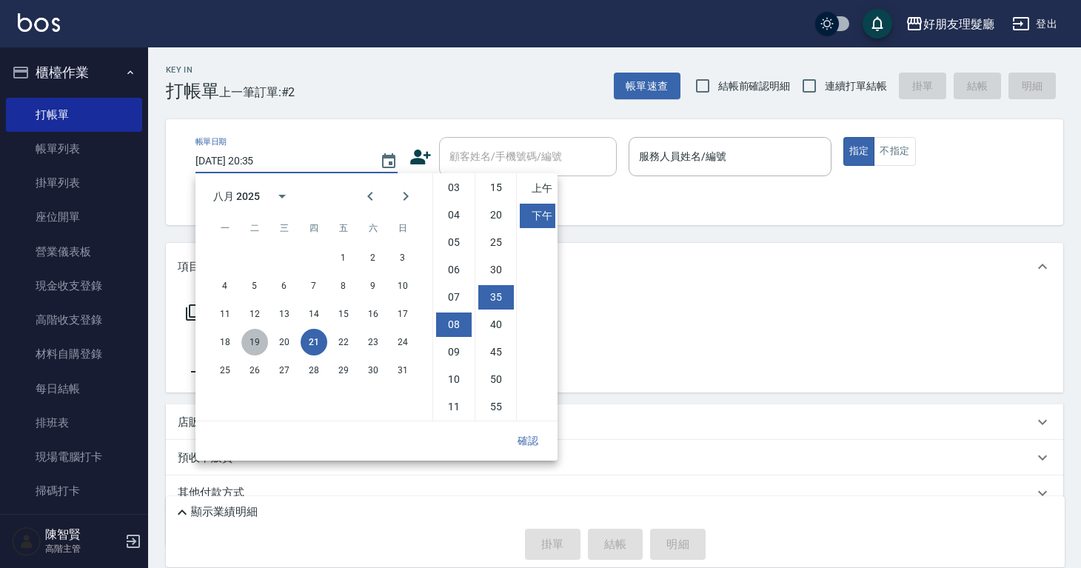
click at [254, 343] on button "19" at bounding box center [254, 342] width 27 height 27
type input "[DATE] 20:35"
click at [607, 261] on div "項目消費" at bounding box center [606, 267] width 856 height 16
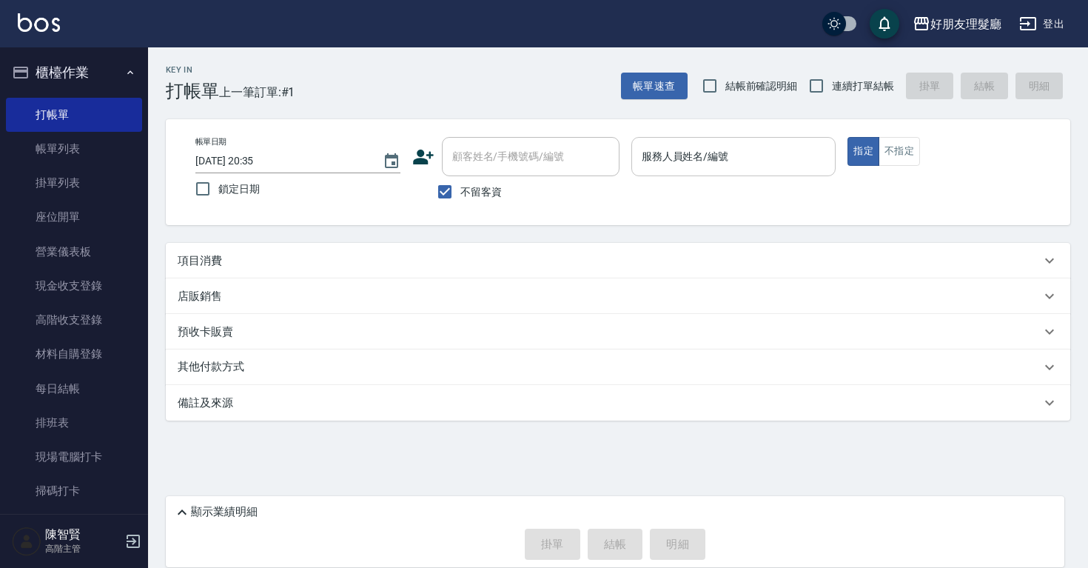
click at [709, 164] on input "服務人員姓名/編號" at bounding box center [734, 157] width 192 height 26
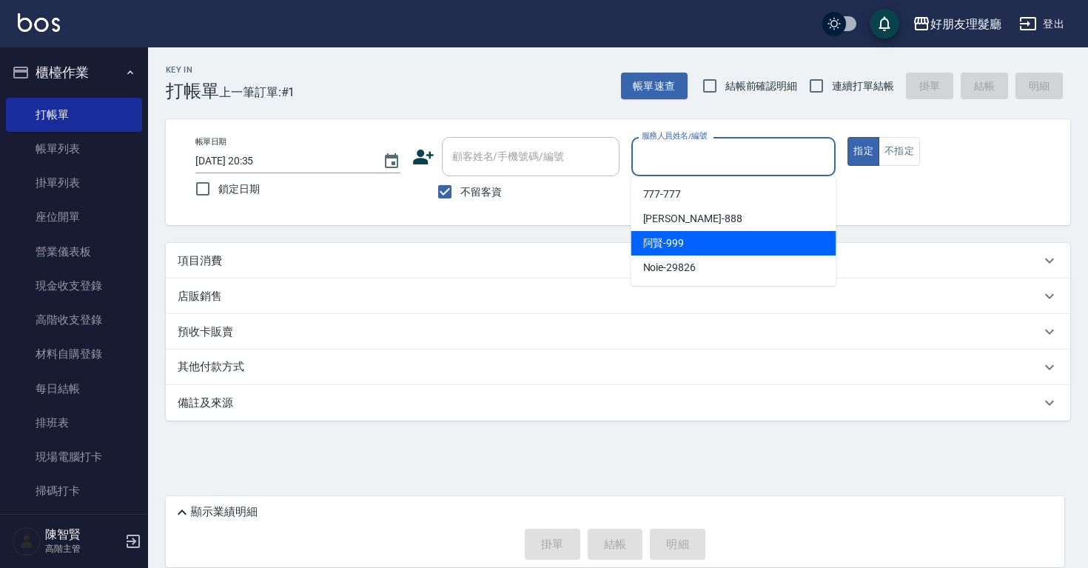
click at [680, 236] on span "阿賢 -999" at bounding box center [663, 243] width 41 height 16
type input "[PERSON_NAME]-999"
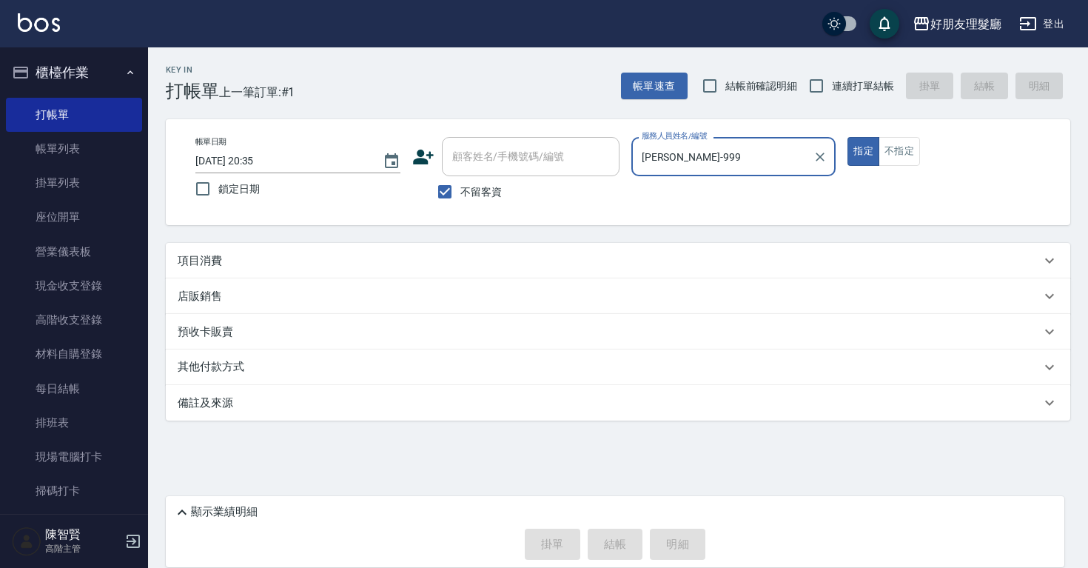
click at [337, 261] on div "項目消費" at bounding box center [609, 261] width 863 height 16
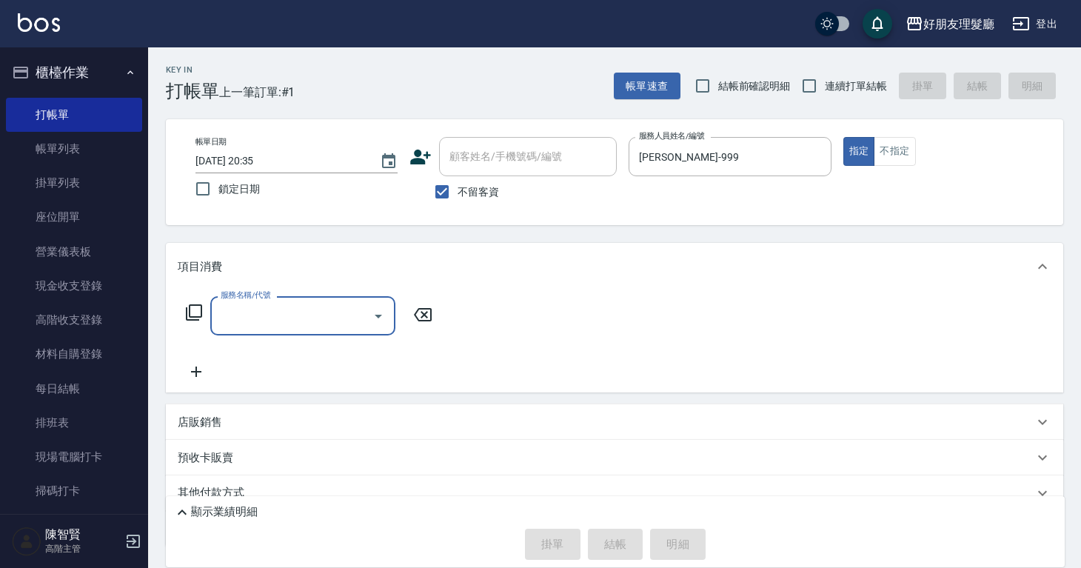
scroll to position [0, 0]
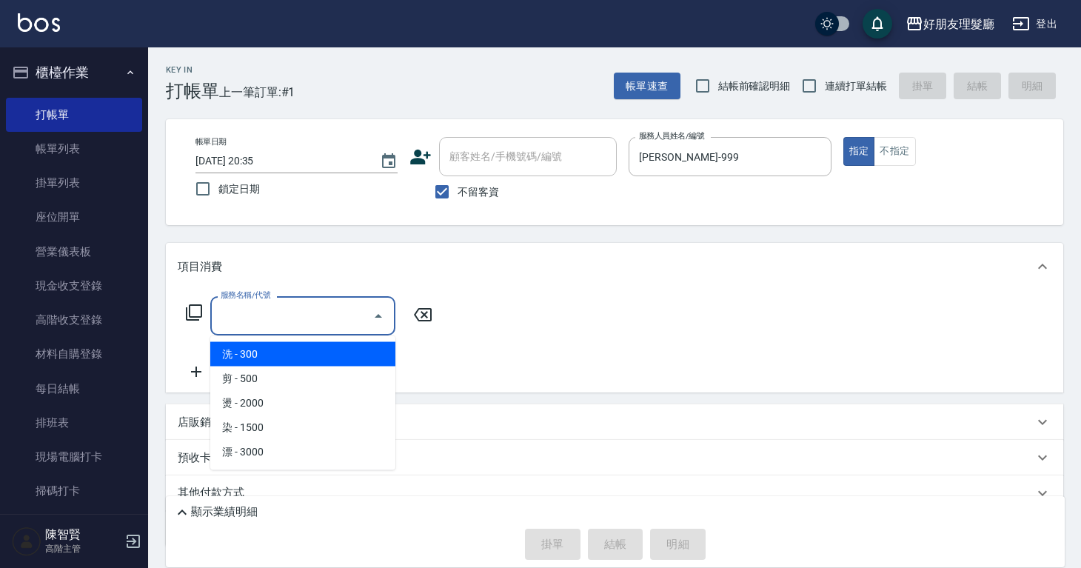
click at [267, 309] on input "服務名稱/代號" at bounding box center [292, 316] width 150 height 26
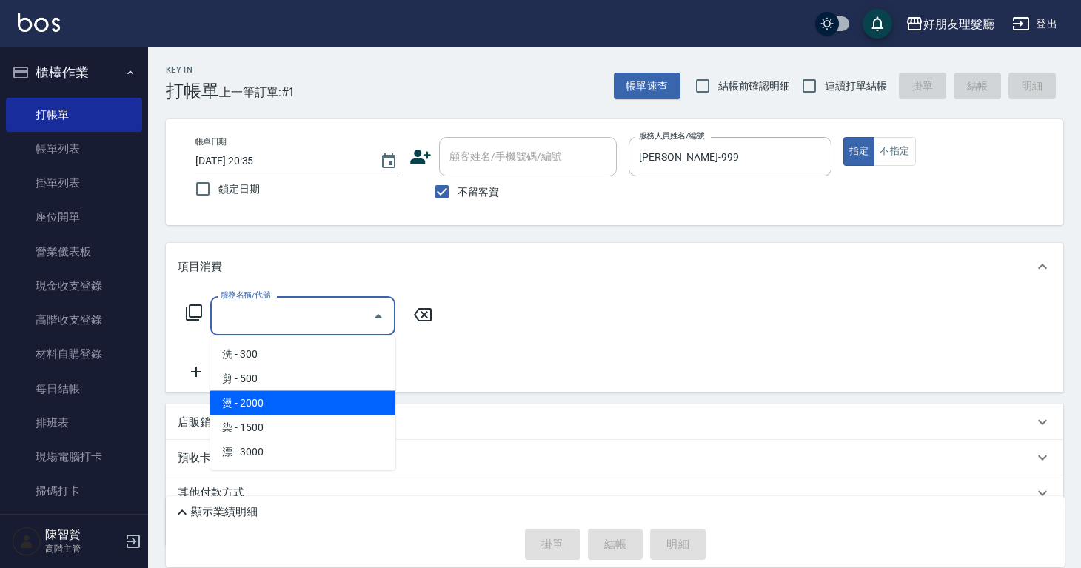
drag, startPoint x: 269, startPoint y: 398, endPoint x: 313, endPoint y: 349, distance: 65.5
click at [268, 398] on span "燙 - 2000" at bounding box center [302, 403] width 185 height 24
type input "燙(3)"
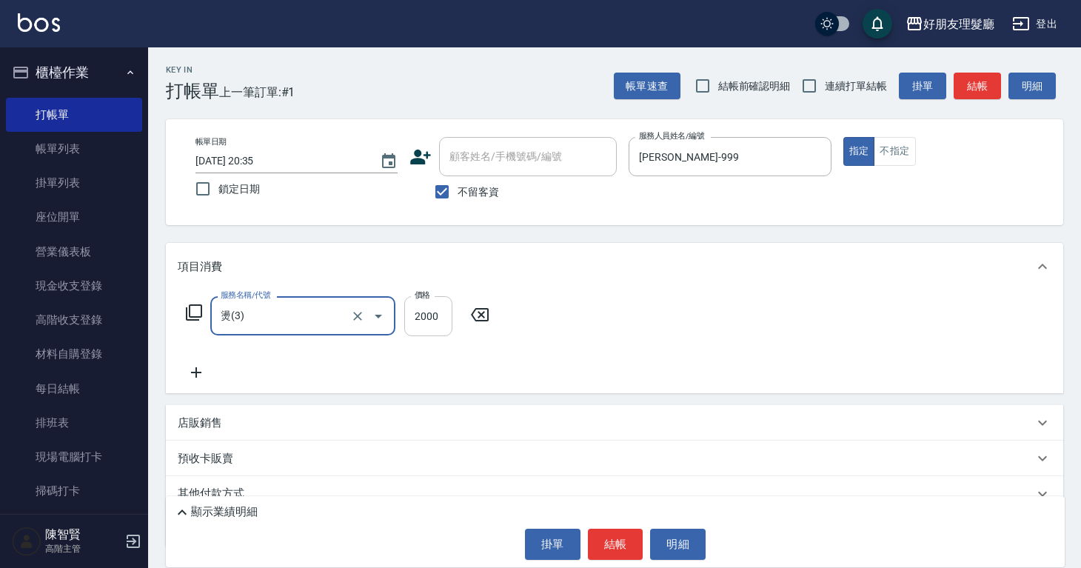
click at [416, 311] on input "2000" at bounding box center [428, 316] width 48 height 40
drag, startPoint x: 444, startPoint y: 307, endPoint x: 406, endPoint y: 315, distance: 38.6
click at [406, 315] on input "2000" at bounding box center [428, 316] width 48 height 40
drag, startPoint x: 438, startPoint y: 316, endPoint x: 413, endPoint y: 314, distance: 24.5
click at [413, 314] on input "2000" at bounding box center [428, 316] width 48 height 40
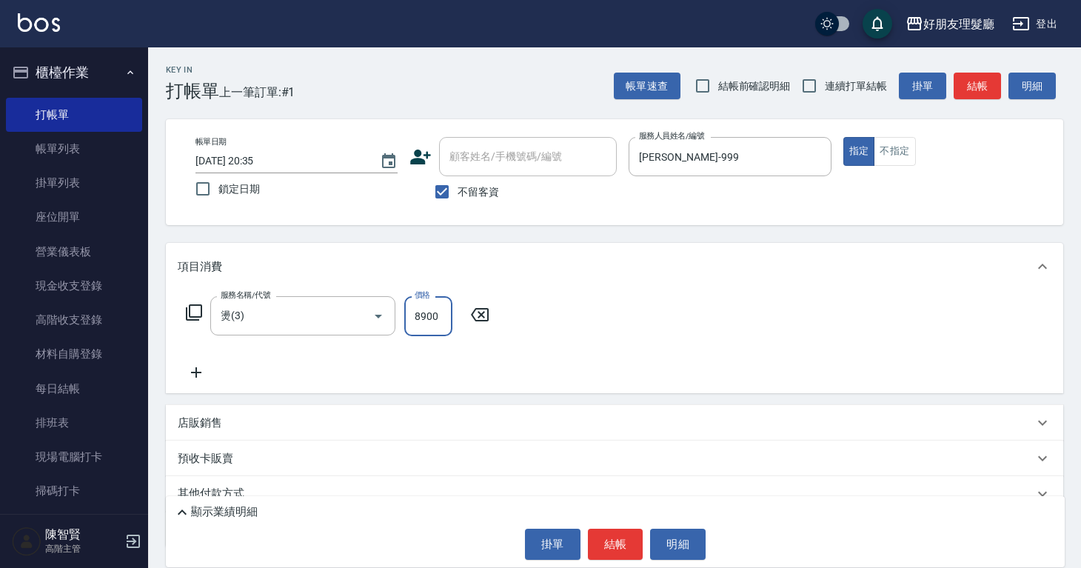
type input "8900"
click at [313, 413] on div "店販銷售" at bounding box center [614, 423] width 897 height 36
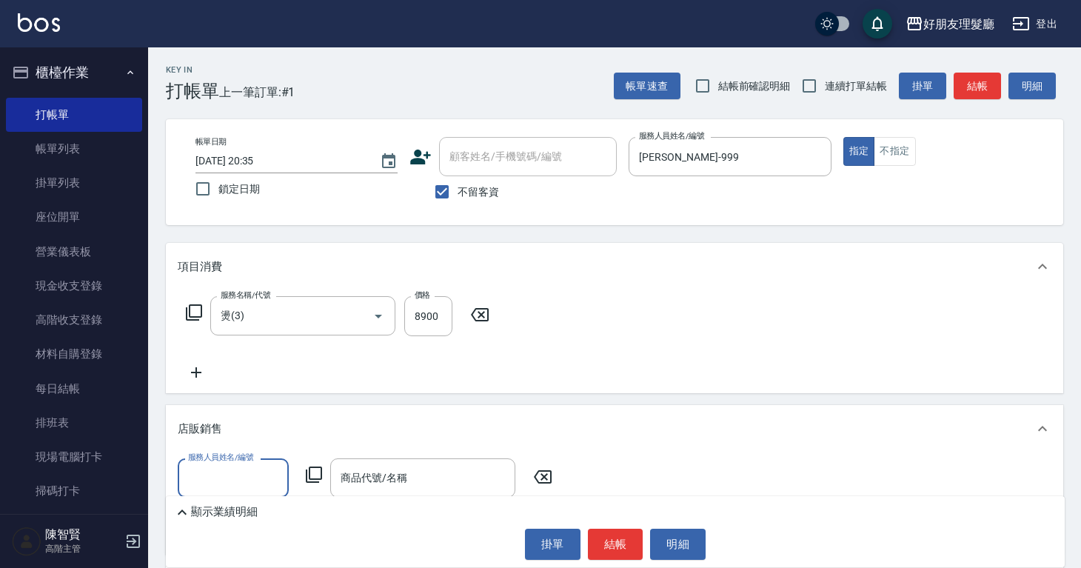
click at [270, 467] on input "服務人員姓名/編號" at bounding box center [233, 478] width 98 height 26
click at [227, 415] on span "阿賢 -999" at bounding box center [210, 417] width 41 height 16
type input "[PERSON_NAME]-999"
click at [380, 472] on div "商品代號/名稱 商品代號/名稱" at bounding box center [422, 477] width 185 height 39
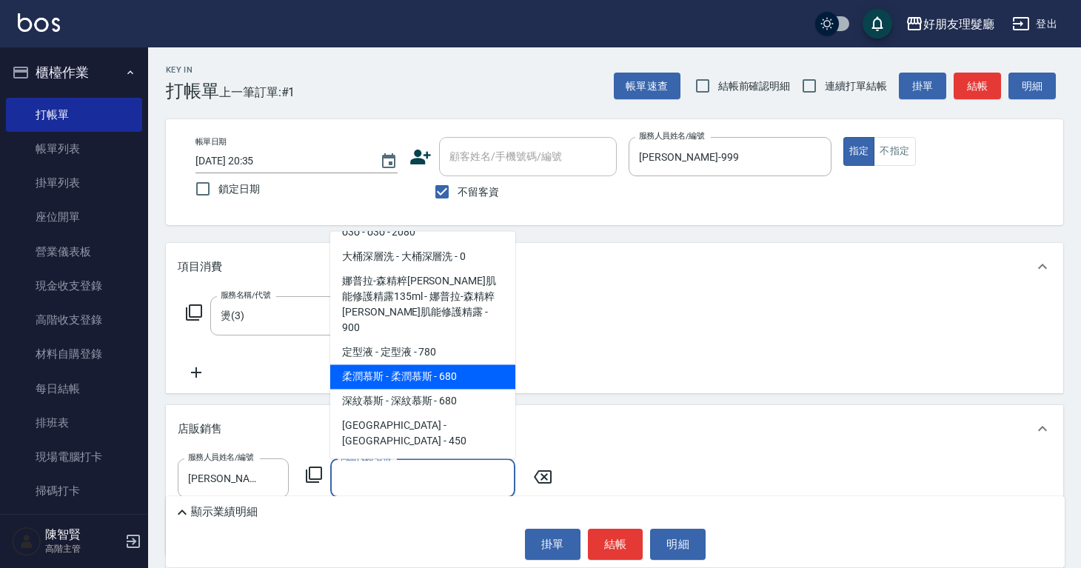
scroll to position [447, 0]
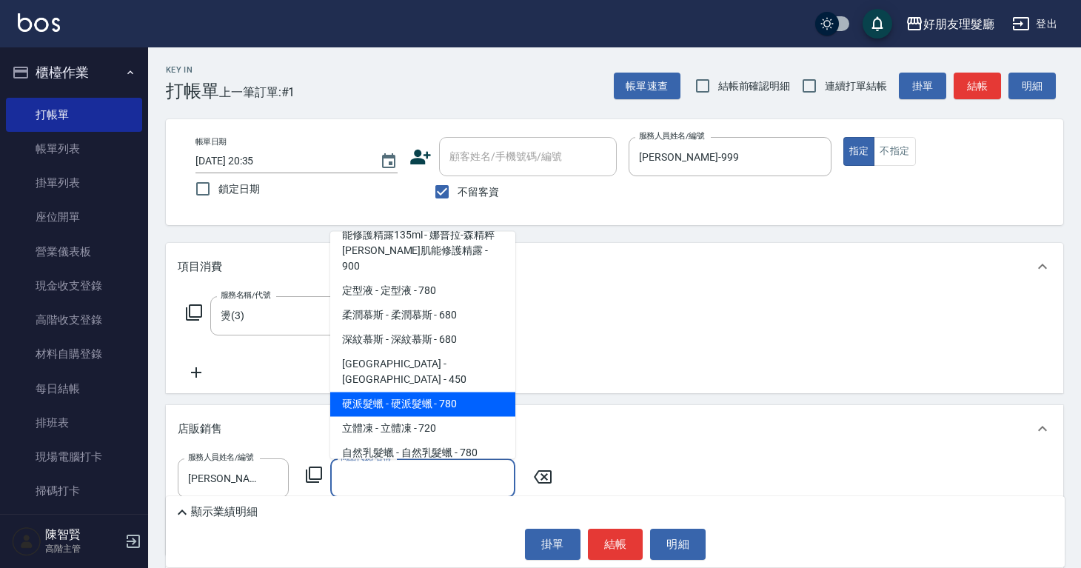
click at [432, 392] on span "硬派髮蠟 - 硬派髮蠟 - 780" at bounding box center [422, 404] width 185 height 24
type input "硬派髮蠟"
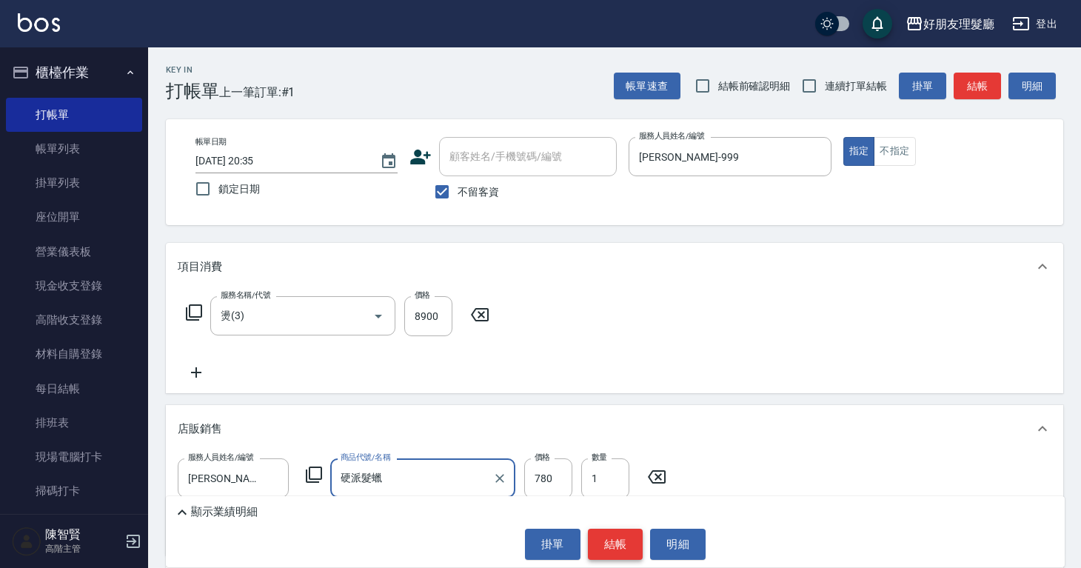
click at [610, 538] on button "結帳" at bounding box center [616, 544] width 56 height 31
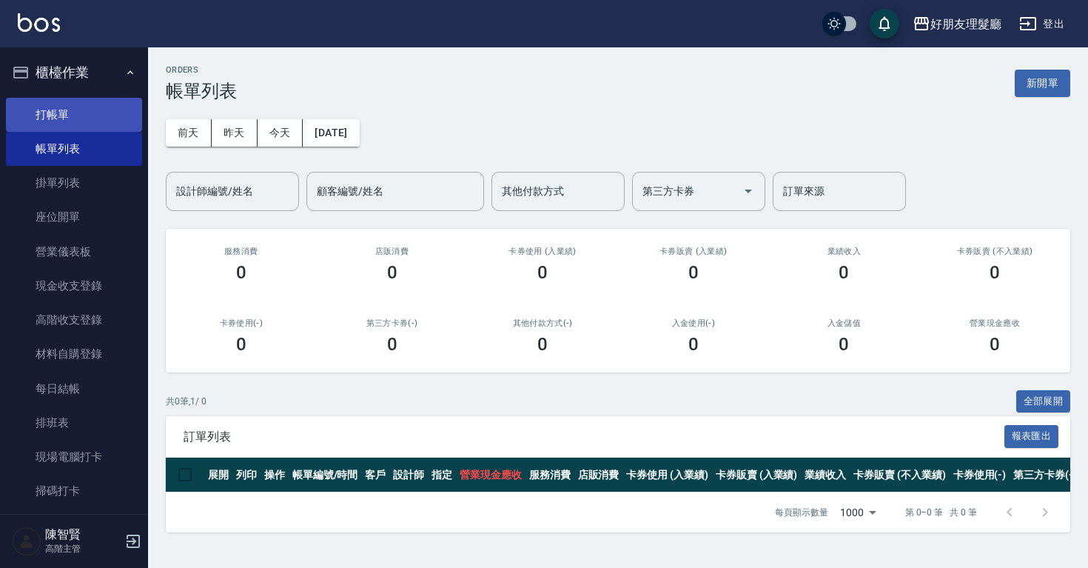
click at [113, 107] on link "打帳單" at bounding box center [74, 115] width 136 height 34
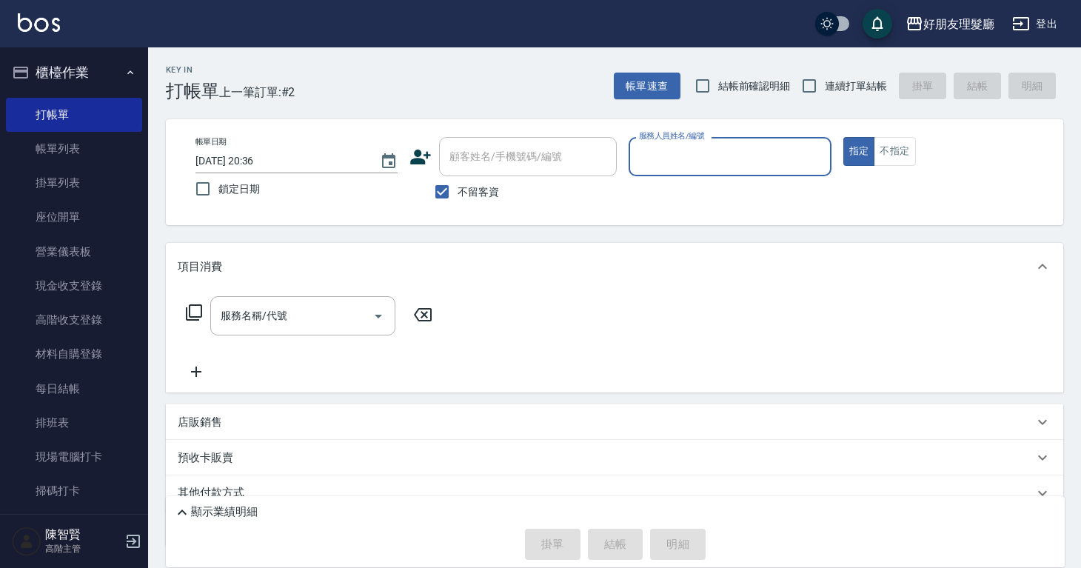
click at [692, 152] on input "服務人員姓名/編號" at bounding box center [729, 157] width 189 height 26
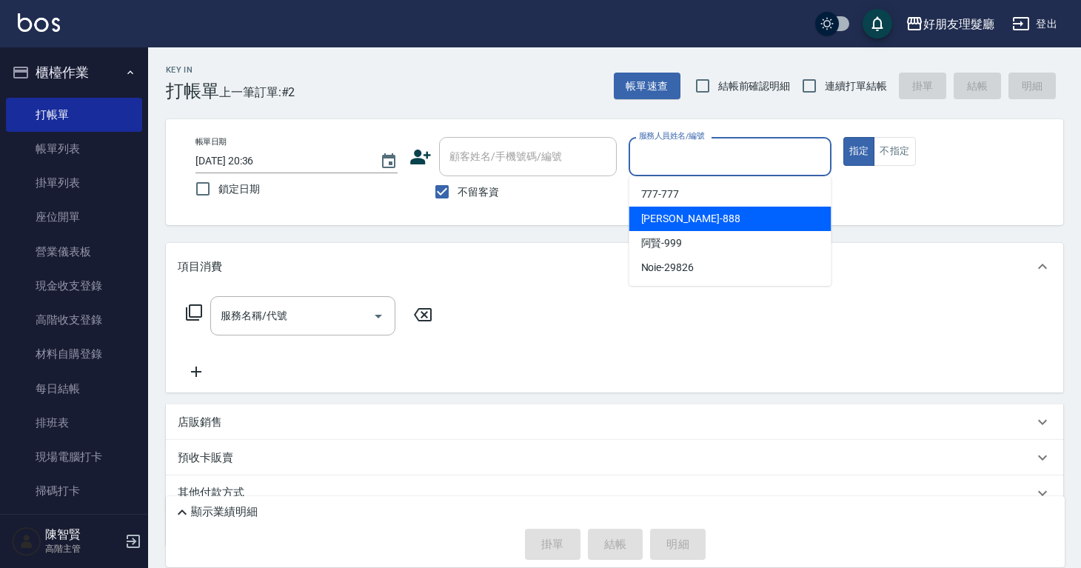
click at [690, 221] on span "[PERSON_NAME]-888" at bounding box center [690, 219] width 99 height 16
type input "[PERSON_NAME]-888"
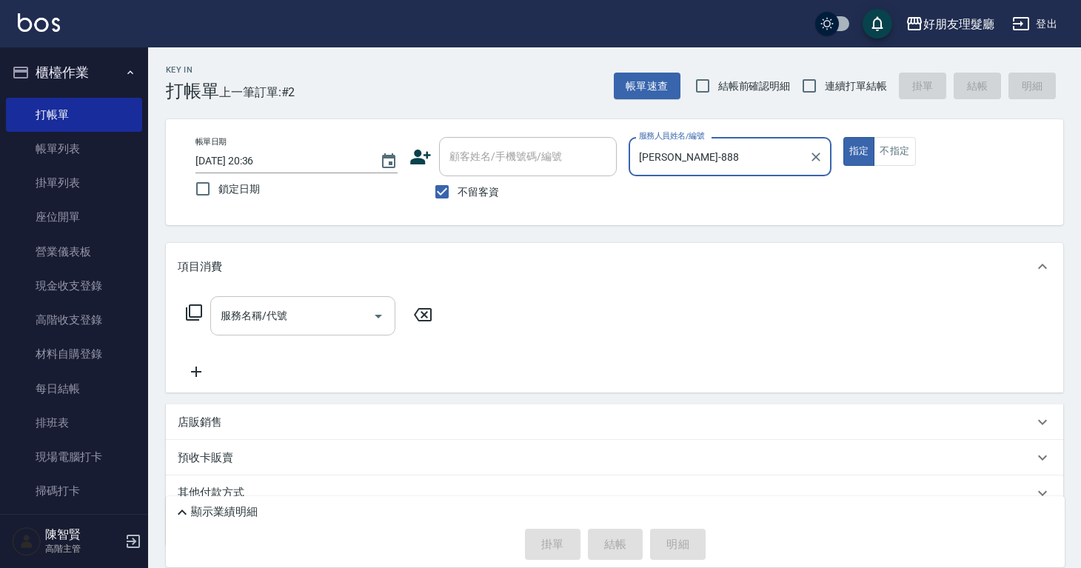
click at [357, 311] on input "服務名稱/代號" at bounding box center [292, 316] width 150 height 26
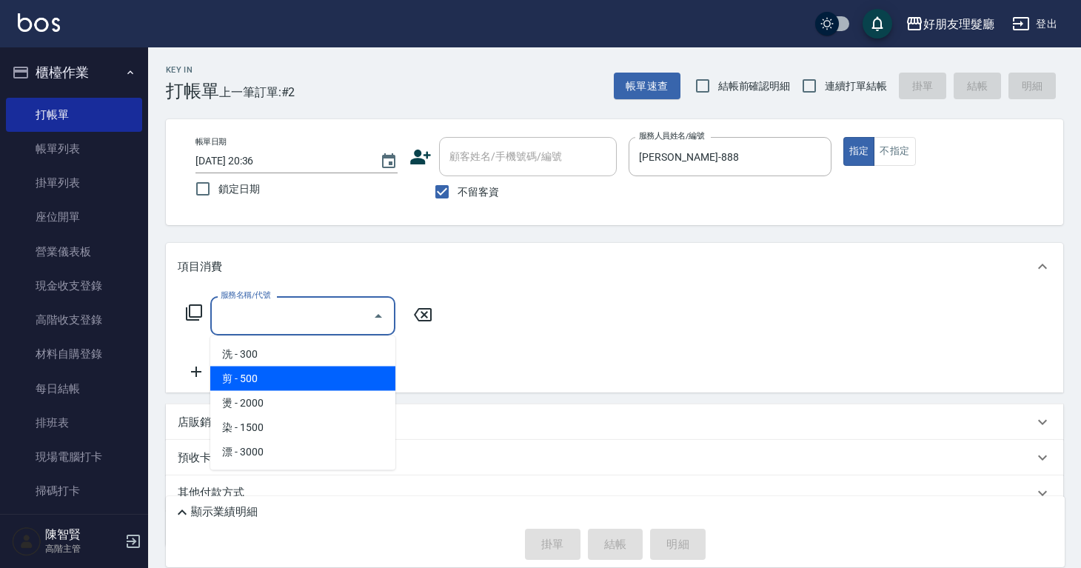
click at [317, 376] on span "剪 - 500" at bounding box center [302, 379] width 185 height 24
type input "剪(2)"
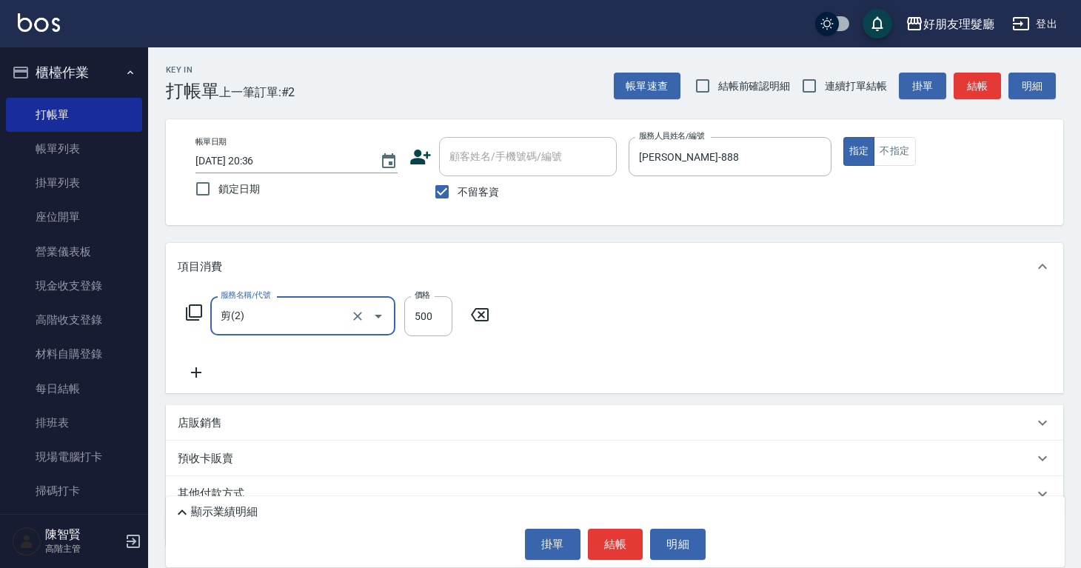
click at [195, 378] on icon at bounding box center [196, 372] width 10 height 10
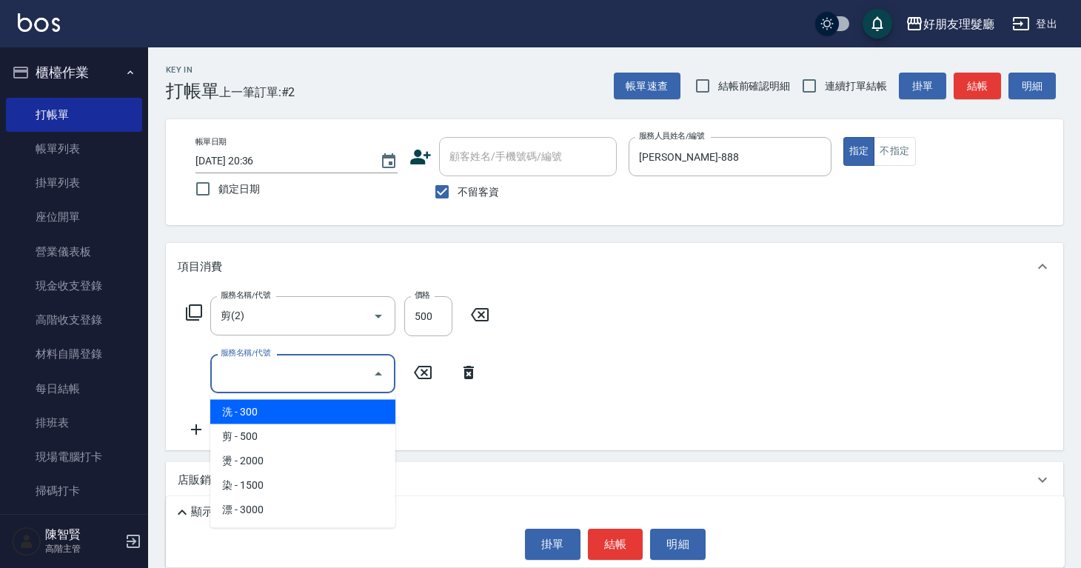
click at [271, 383] on input "服務名稱/代號" at bounding box center [292, 374] width 150 height 26
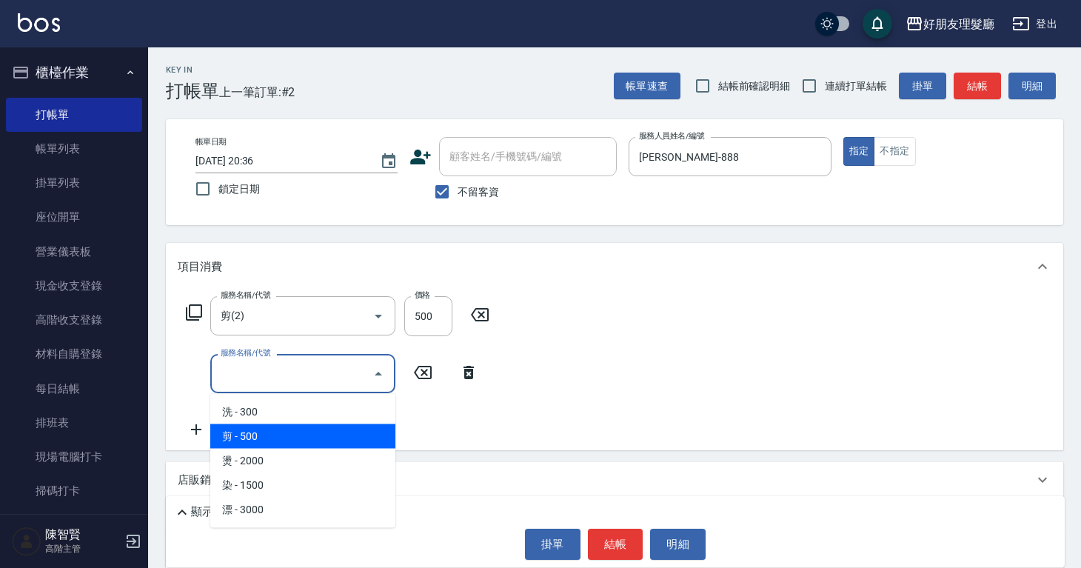
click at [270, 426] on span "剪 - 500" at bounding box center [302, 436] width 185 height 24
type input "剪(2)"
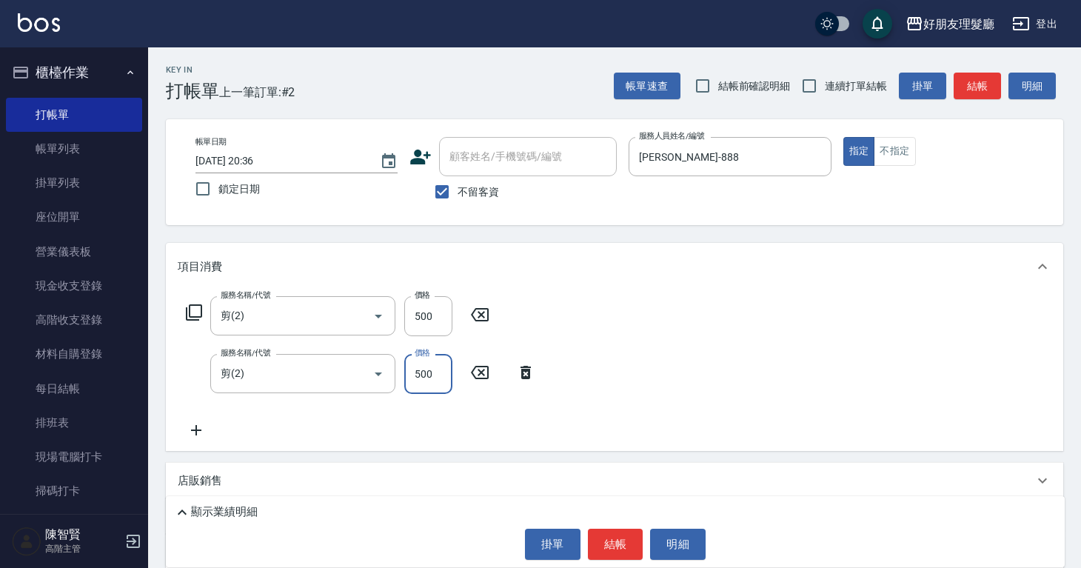
click at [424, 384] on input "500" at bounding box center [428, 374] width 48 height 40
type input "400"
click at [612, 530] on button "結帳" at bounding box center [616, 544] width 56 height 31
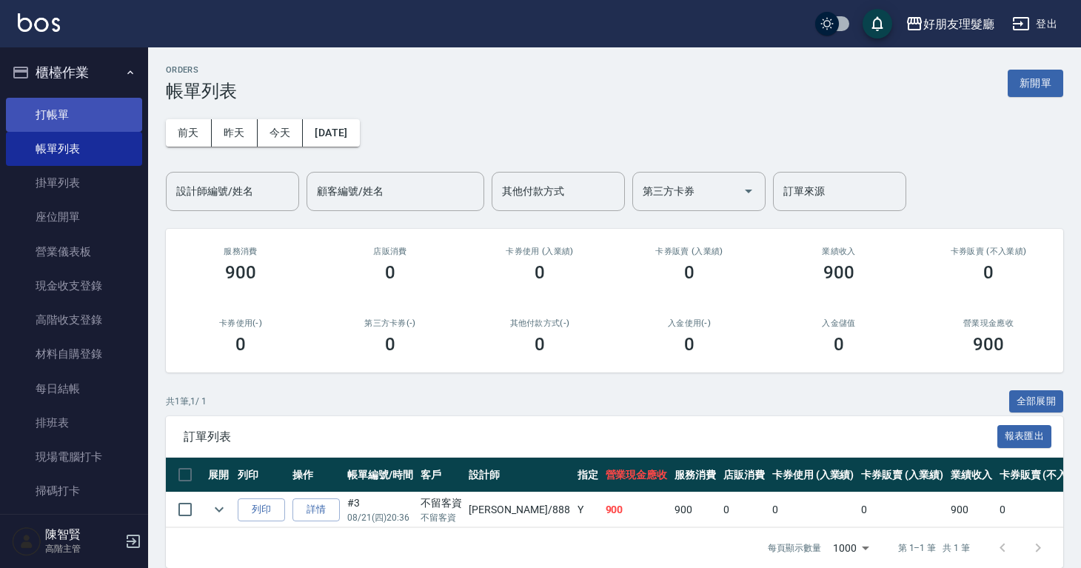
click at [77, 107] on link "打帳單" at bounding box center [74, 115] width 136 height 34
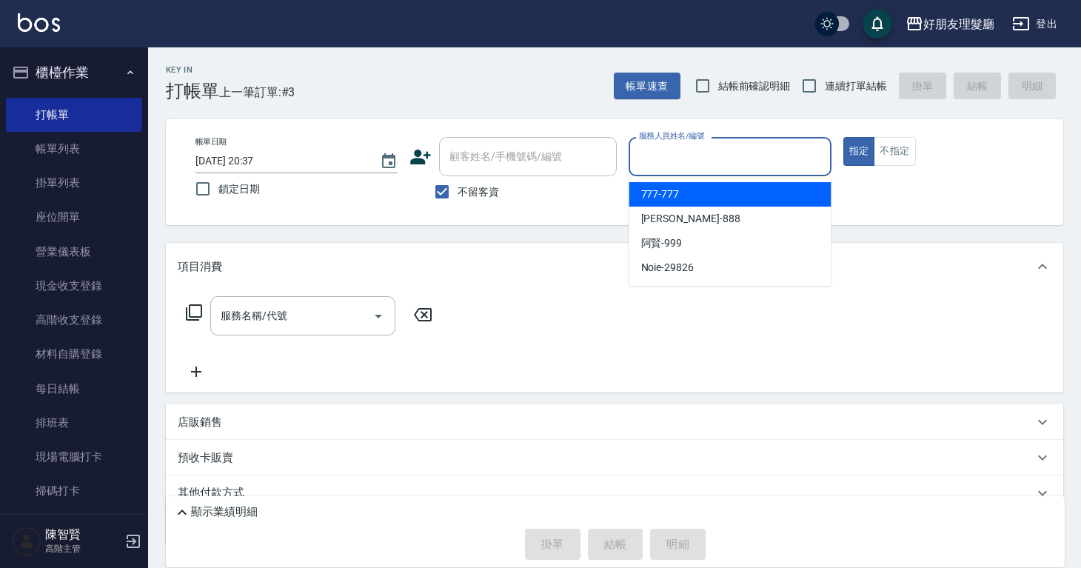
click at [636, 164] on input "服務人員姓名/編號" at bounding box center [729, 157] width 189 height 26
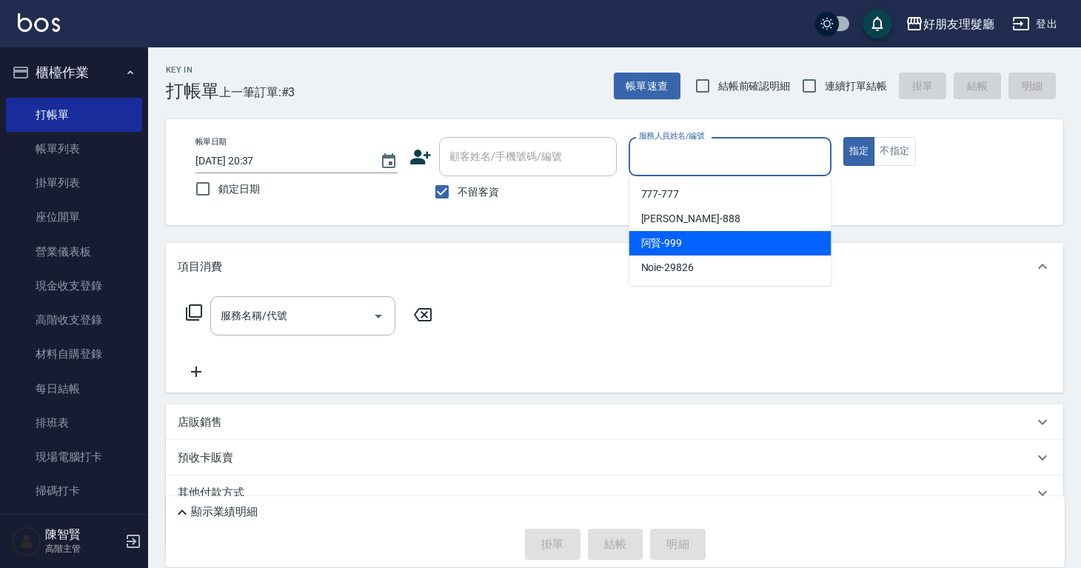
click at [658, 244] on span "阿賢 -999" at bounding box center [661, 243] width 41 height 16
type input "[PERSON_NAME]-999"
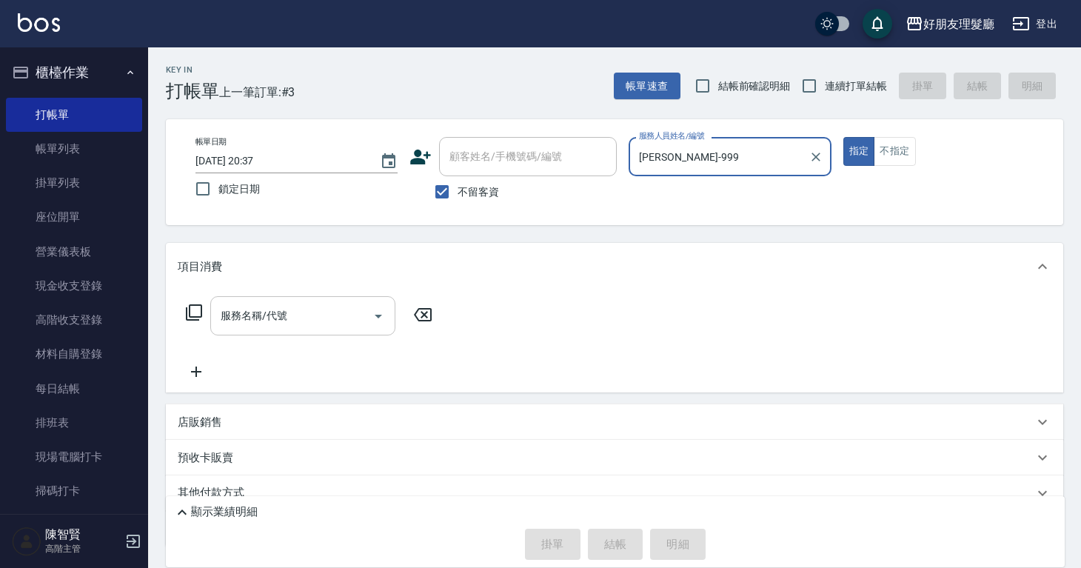
click at [361, 315] on input "服務名稱/代號" at bounding box center [292, 316] width 150 height 26
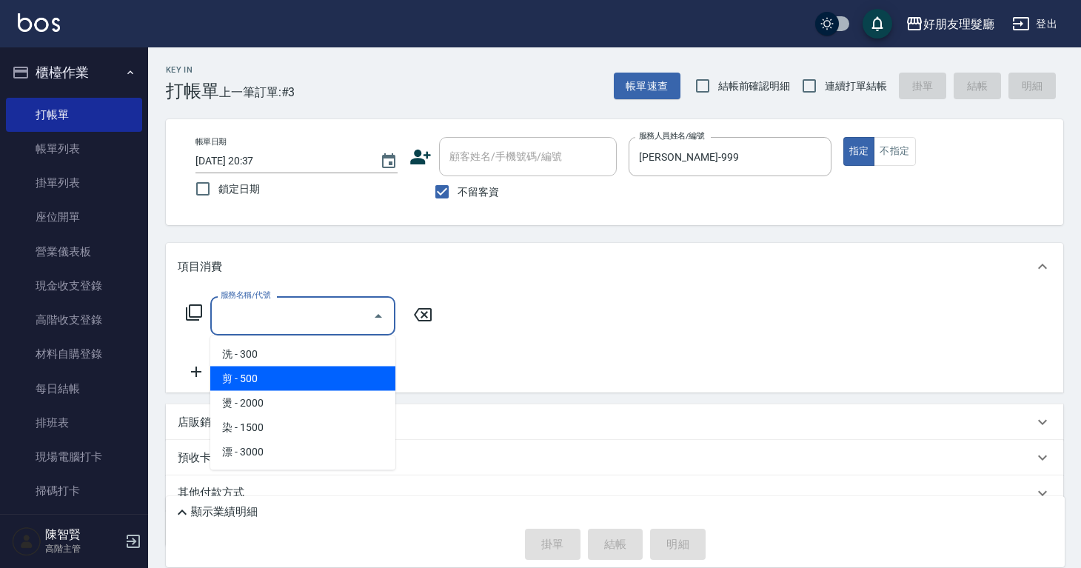
click at [285, 372] on span "剪 - 500" at bounding box center [302, 379] width 185 height 24
type input "剪(2)"
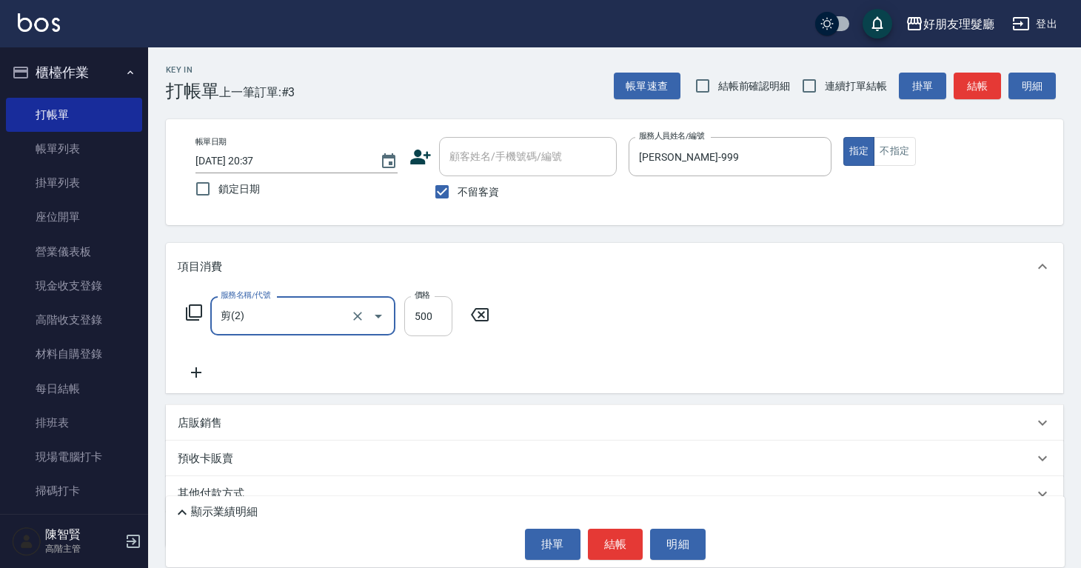
click at [432, 311] on input "500" at bounding box center [428, 316] width 48 height 40
type input "600"
click at [192, 374] on icon at bounding box center [196, 373] width 37 height 18
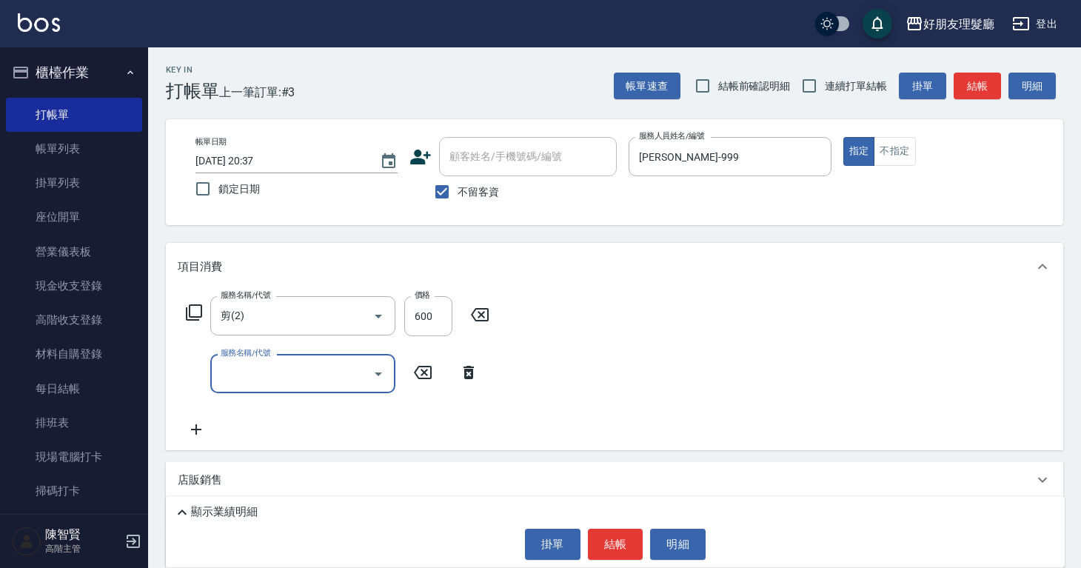
click at [285, 367] on input "服務名稱/代號" at bounding box center [292, 374] width 150 height 26
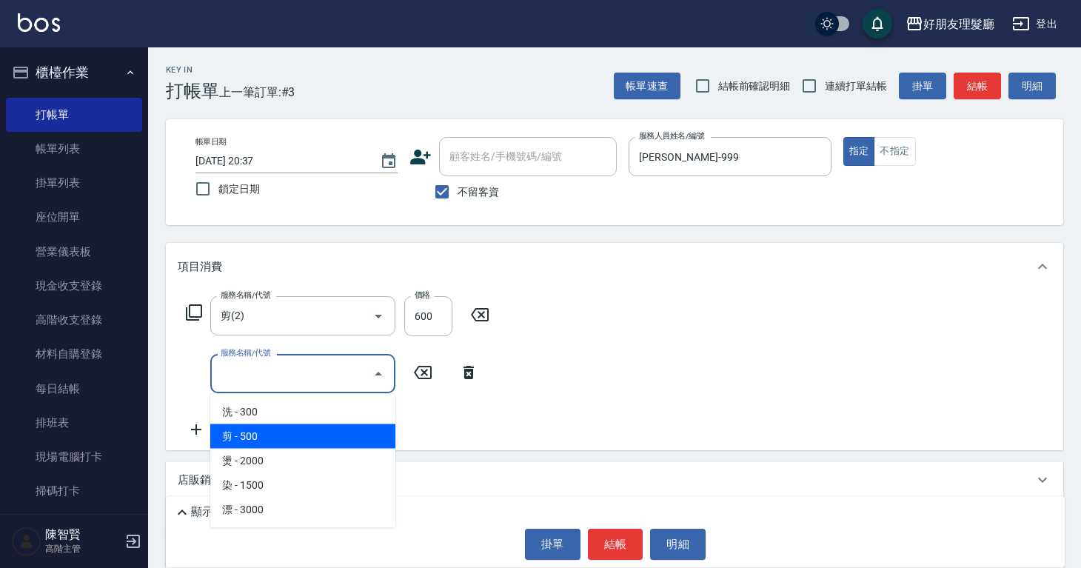
click at [264, 424] on span "剪 - 500" at bounding box center [302, 436] width 185 height 24
type input "剪(2)"
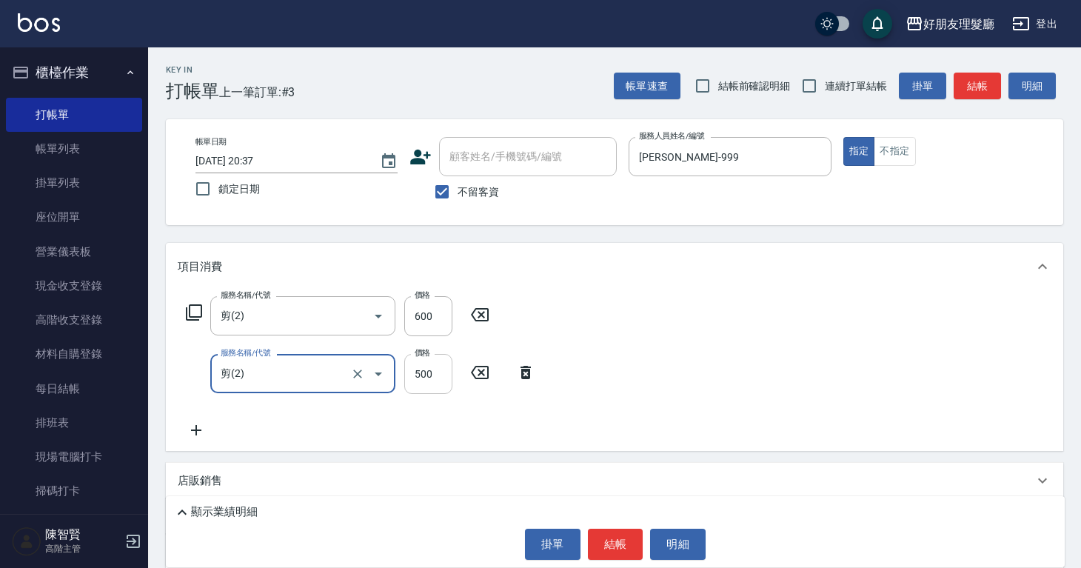
click at [439, 365] on input "500" at bounding box center [428, 374] width 48 height 40
drag, startPoint x: 438, startPoint y: 367, endPoint x: 427, endPoint y: 372, distance: 12.0
click at [427, 372] on input "6500" at bounding box center [428, 374] width 48 height 40
drag, startPoint x: 439, startPoint y: 371, endPoint x: 412, endPoint y: 380, distance: 28.8
click at [412, 380] on input "6500" at bounding box center [428, 374] width 48 height 40
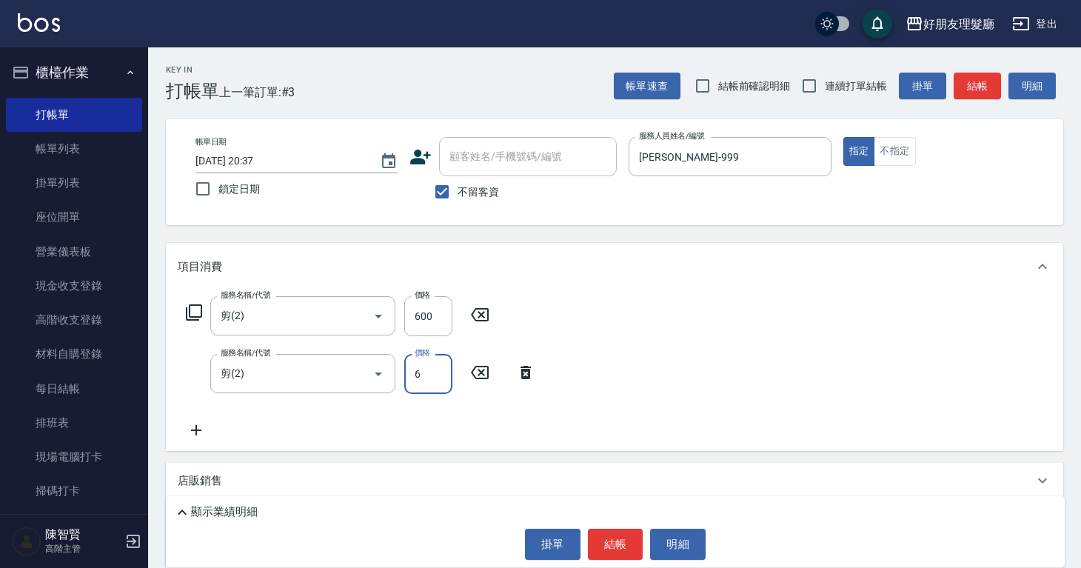
type input "600"
click at [429, 412] on div "服務名稱/代號 剪(2) 服務名稱/代號 價格 600 價格 服務名稱/代號 剪(2) 服務名稱/代號 價格 600 價格" at bounding box center [361, 367] width 367 height 143
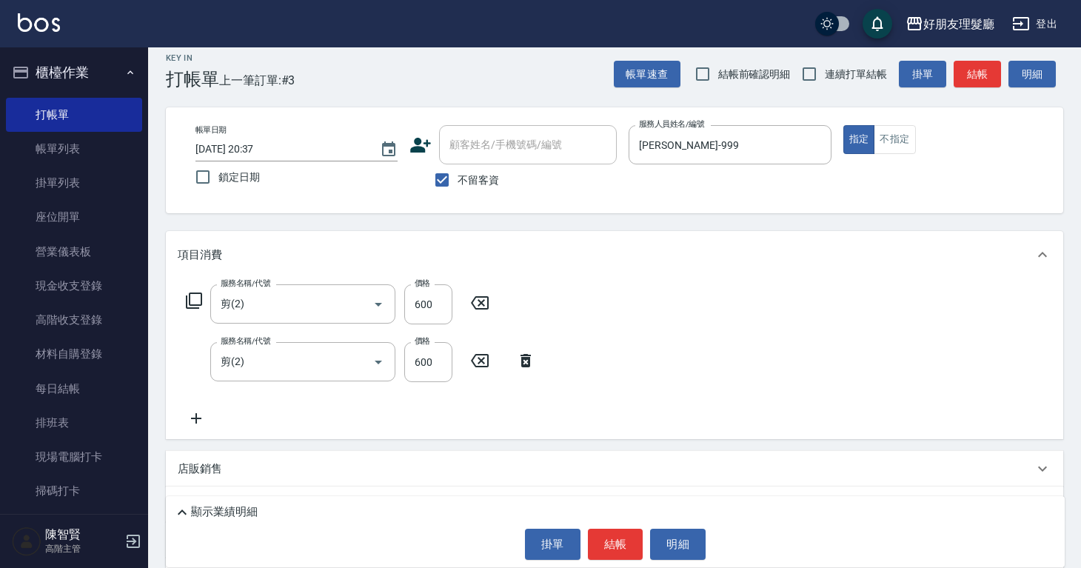
scroll to position [24, 0]
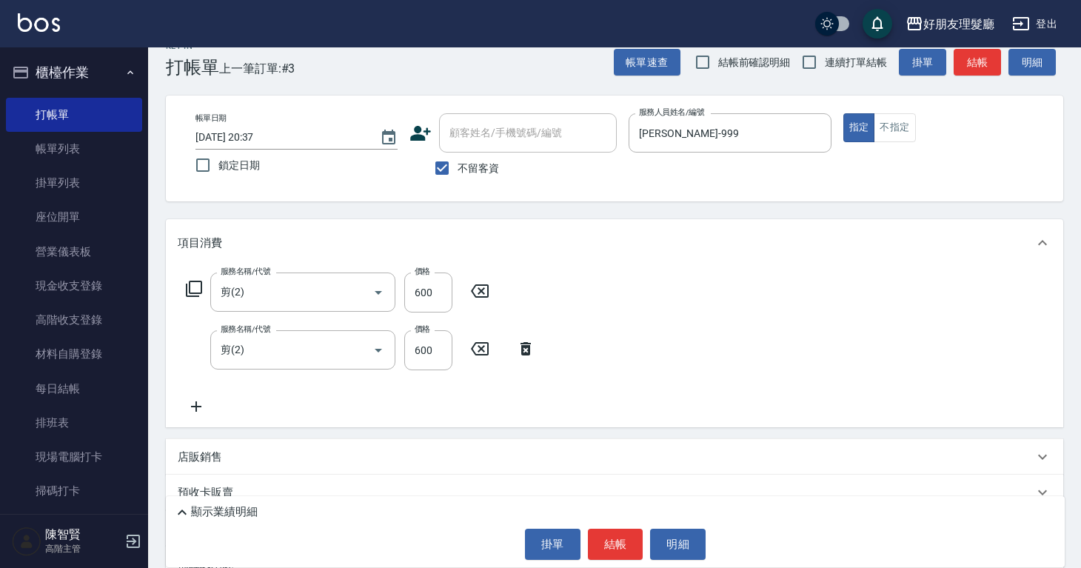
click at [178, 400] on icon at bounding box center [196, 407] width 37 height 18
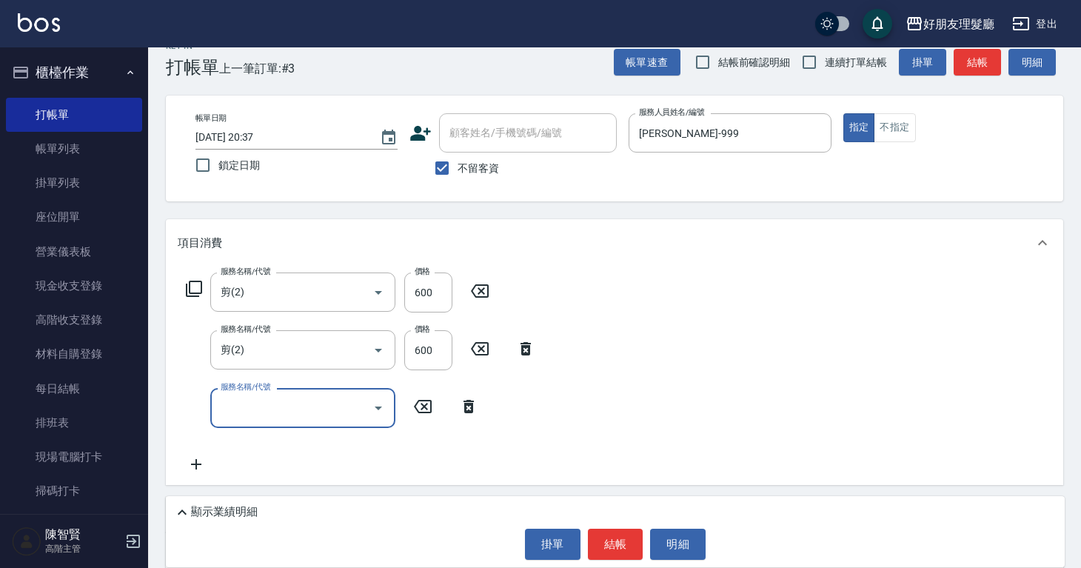
click at [241, 404] on input "服務名稱/代號" at bounding box center [292, 408] width 150 height 26
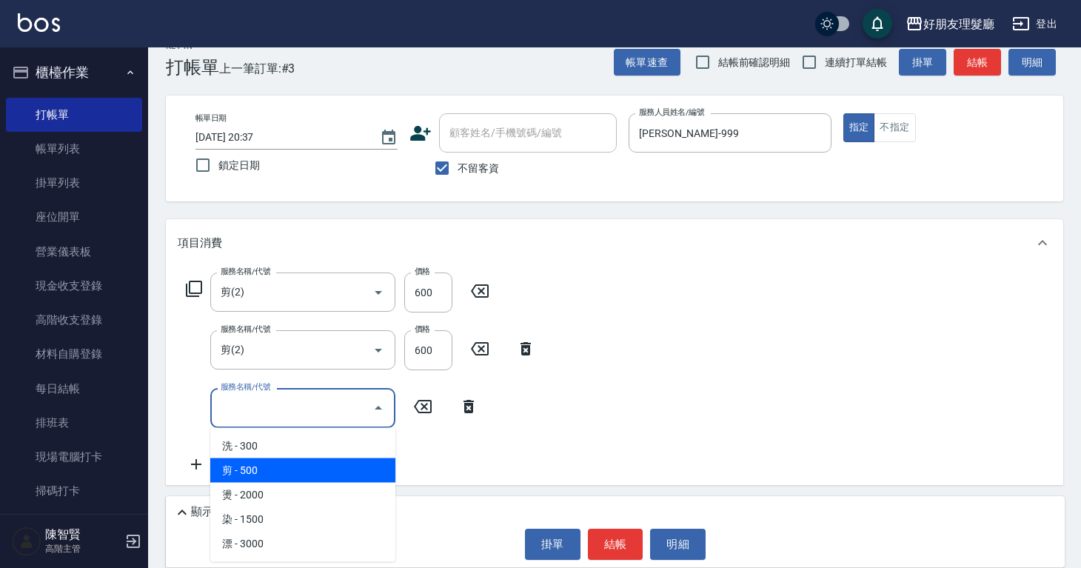
click at [258, 469] on span "剪 - 500" at bounding box center [302, 470] width 185 height 24
type input "剪(2)"
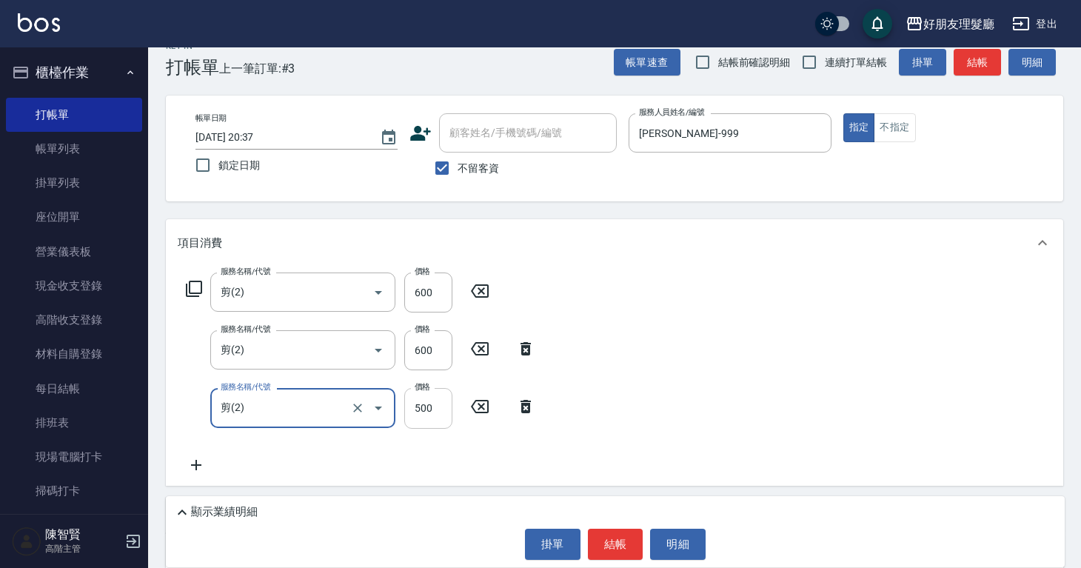
click at [448, 412] on input "500" at bounding box center [428, 408] width 48 height 40
type input "600"
click at [206, 463] on icon at bounding box center [196, 465] width 37 height 18
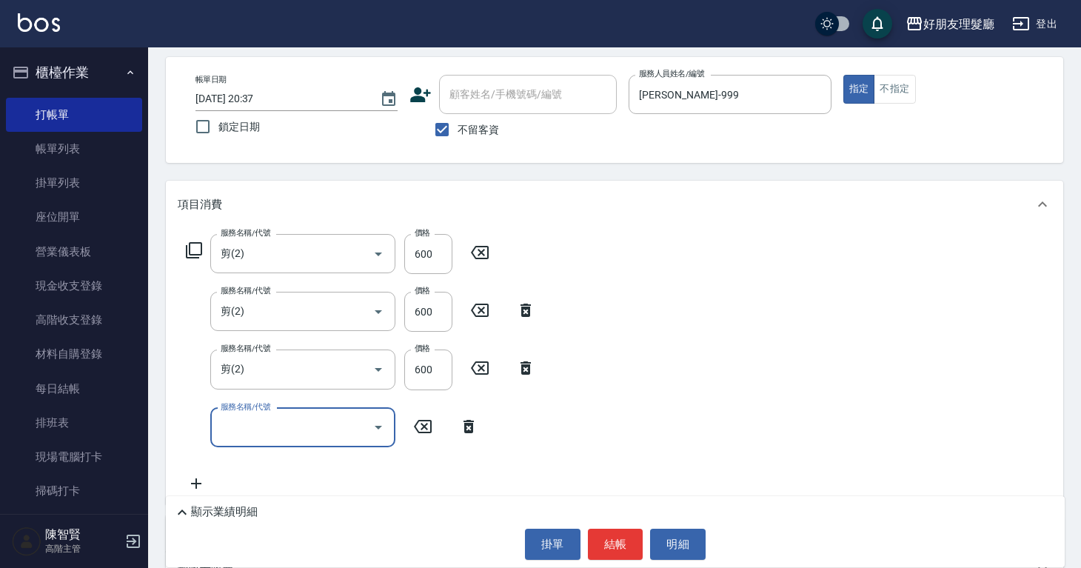
scroll to position [144, 0]
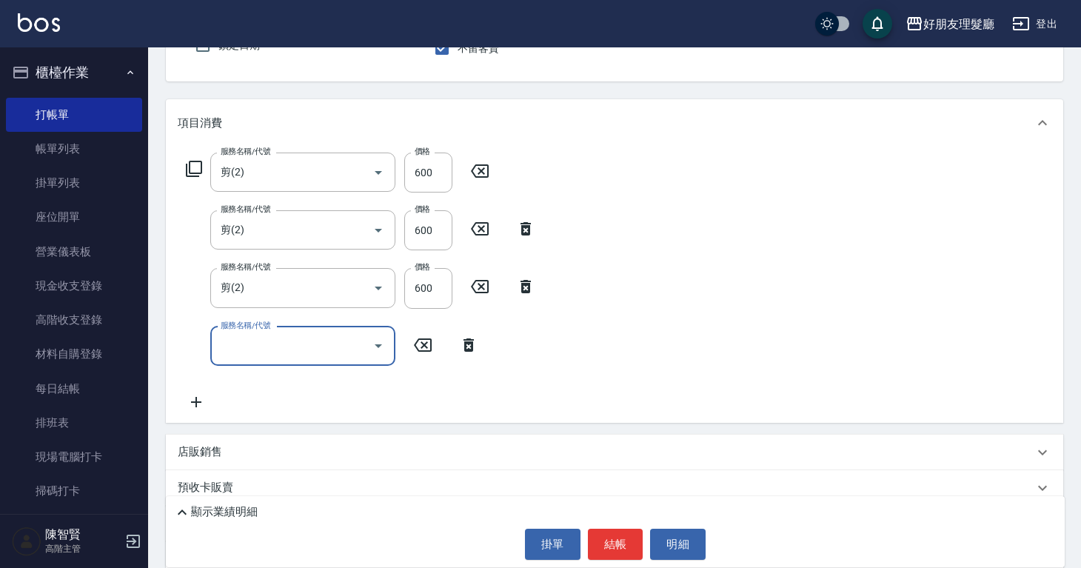
click at [302, 352] on input "服務名稱/代號" at bounding box center [292, 346] width 150 height 26
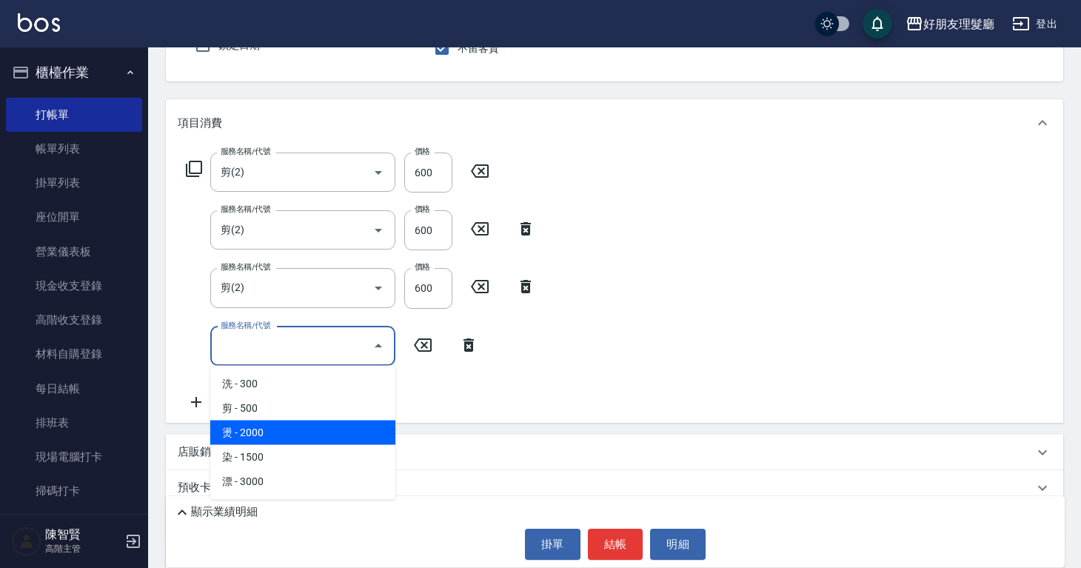
click at [291, 435] on span "燙 - 2000" at bounding box center [302, 433] width 185 height 24
type input "燙(3)"
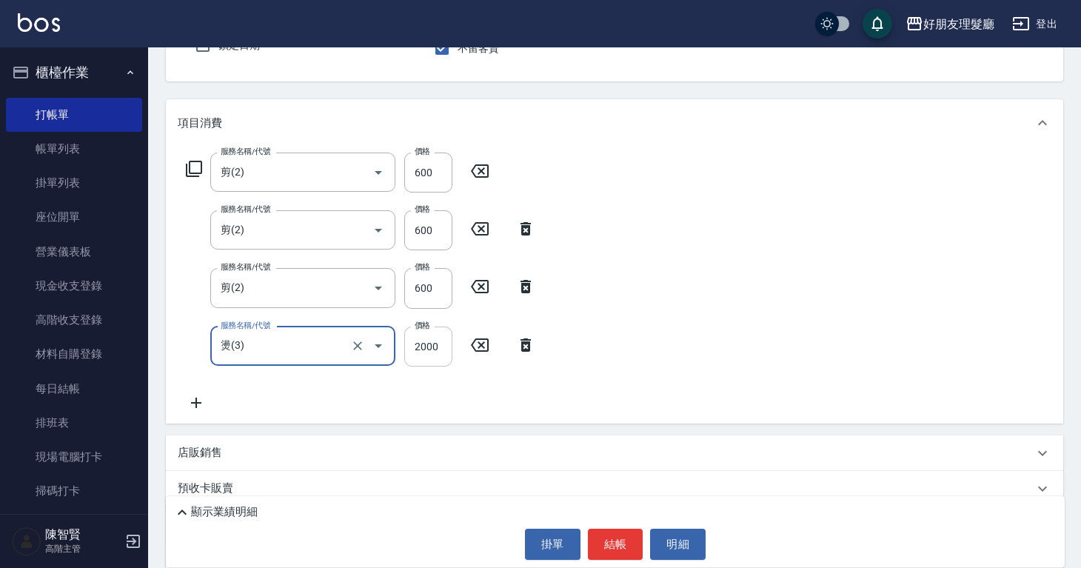
click at [430, 347] on input "2000" at bounding box center [428, 347] width 48 height 40
type input "3000"
click at [201, 411] on div "服務名稱/代號 剪(2) 服務名稱/代號 價格 600 價格 服務名稱/代號 剪(2) 服務名稱/代號 價格 600 價格 服務名稱/代號 剪(2) 服務名稱…" at bounding box center [614, 285] width 897 height 277
click at [201, 407] on icon at bounding box center [196, 403] width 37 height 18
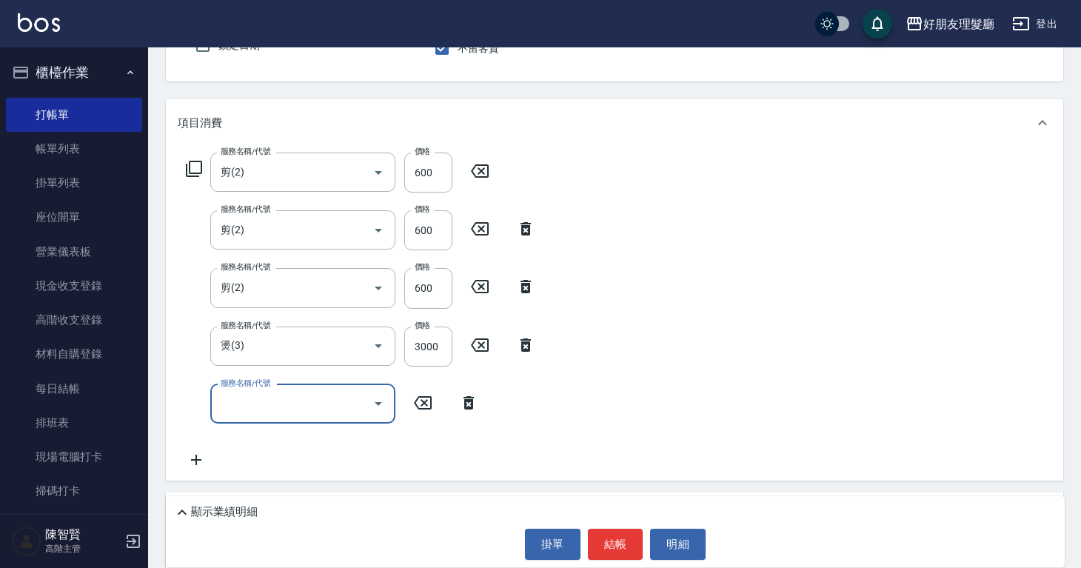
click at [284, 406] on input "服務名稱/代號" at bounding box center [292, 404] width 150 height 26
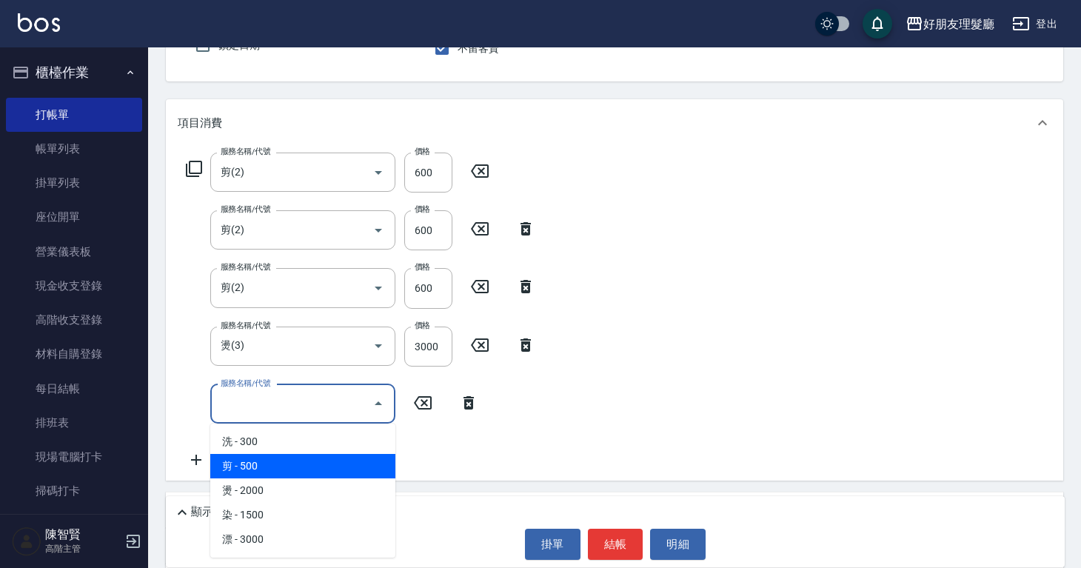
click at [281, 469] on span "剪 - 500" at bounding box center [302, 466] width 185 height 24
type input "剪(2)"
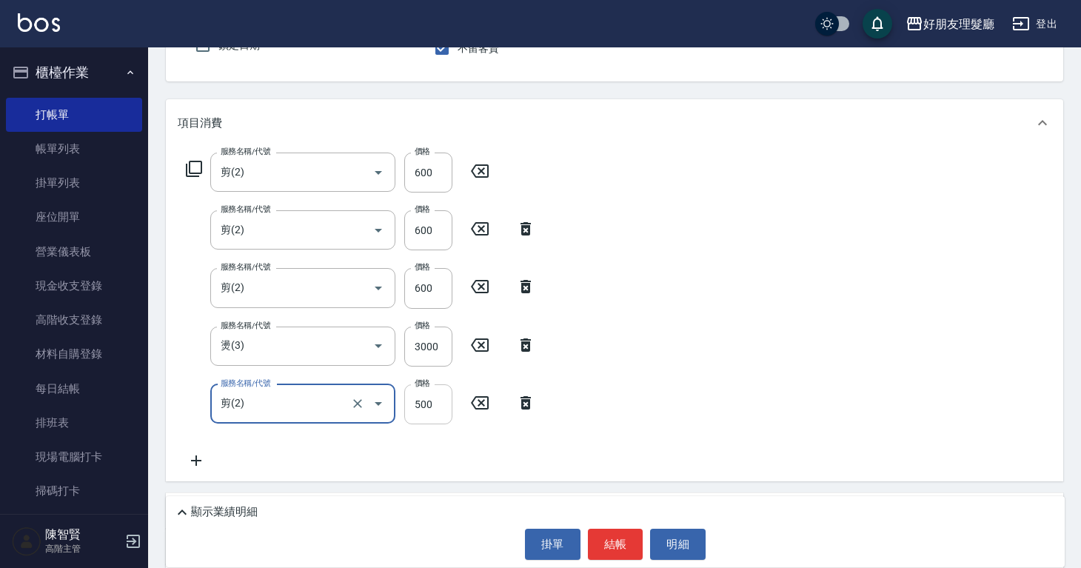
click at [429, 405] on input "500" at bounding box center [428, 404] width 48 height 40
type input "1000"
click at [618, 244] on div "服務名稱/代號 剪(2) 服務名稱/代號 價格 600 價格 服務名稱/代號 剪(2) 服務名稱/代號 價格 600 價格 服務名稱/代號 剪(2) 服務名稱…" at bounding box center [614, 314] width 897 height 335
click at [189, 459] on icon at bounding box center [196, 461] width 37 height 18
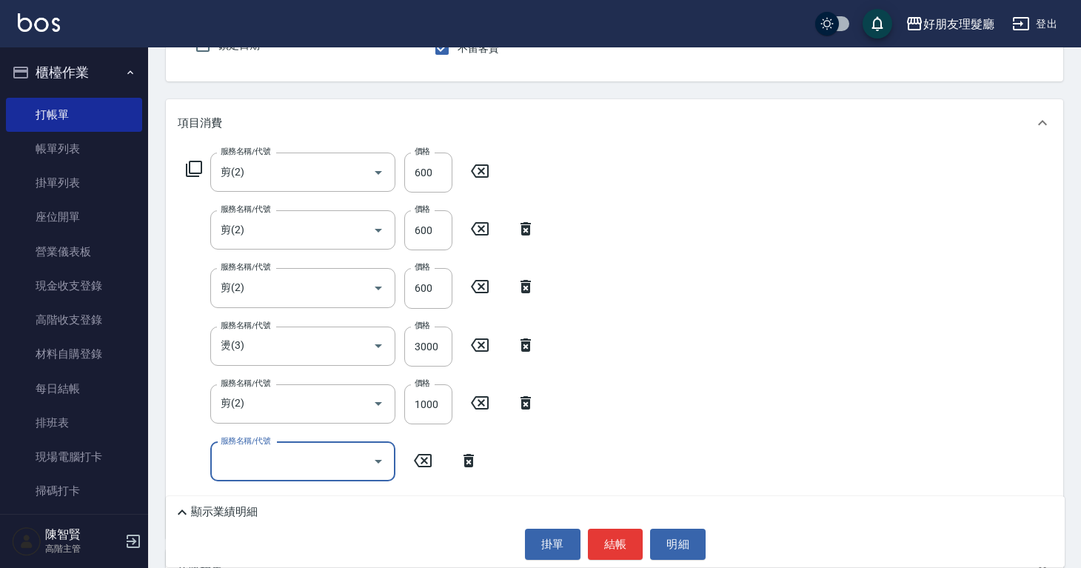
click at [256, 454] on input "服務名稱/代號" at bounding box center [292, 462] width 150 height 26
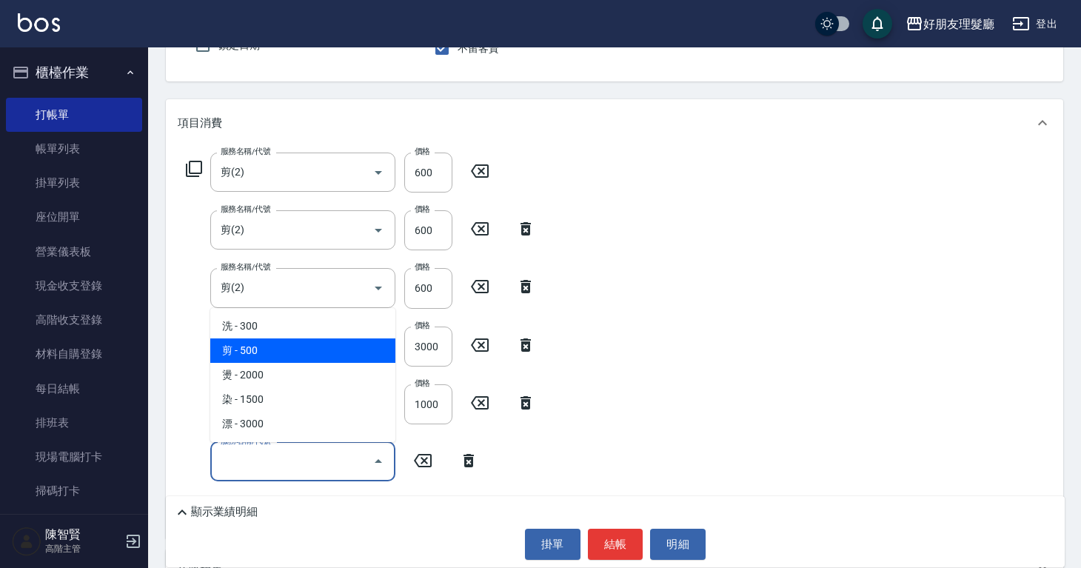
click at [289, 355] on span "剪 - 500" at bounding box center [302, 350] width 185 height 24
type input "剪(2)"
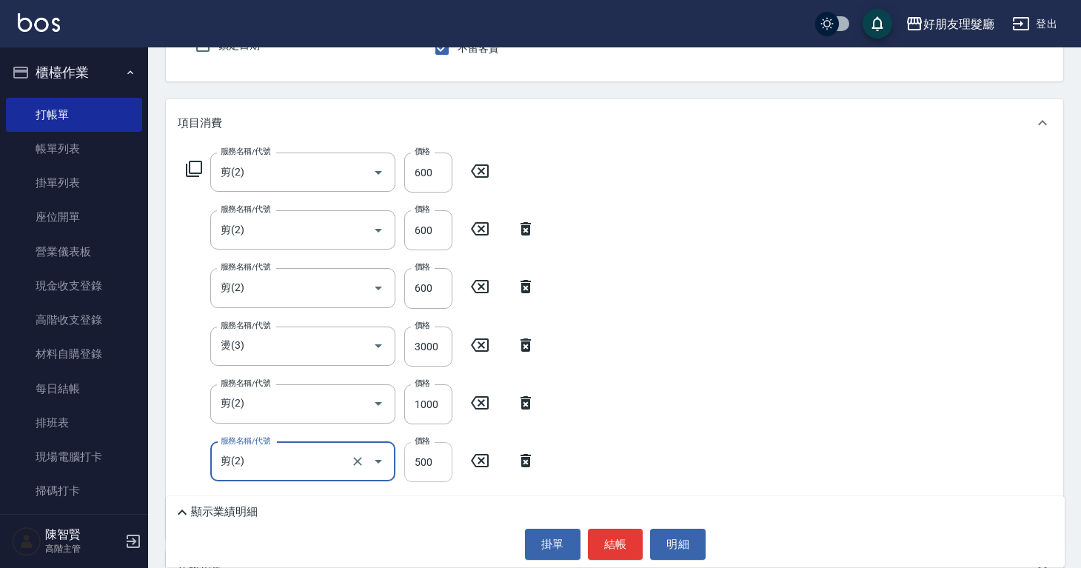
click at [437, 464] on input "500" at bounding box center [428, 462] width 48 height 40
type input "600"
click at [612, 538] on button "結帳" at bounding box center [616, 544] width 56 height 31
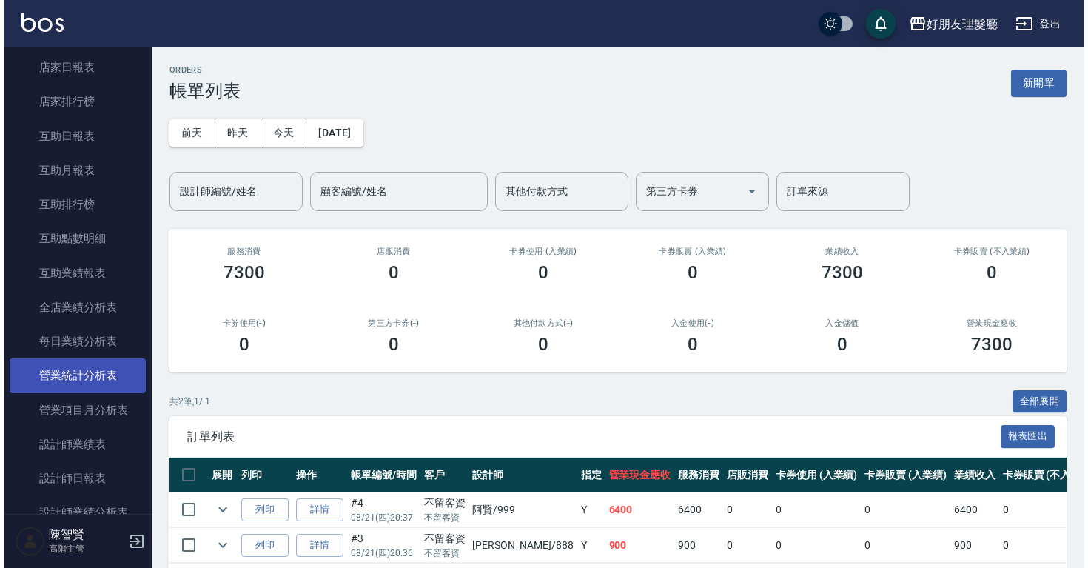
scroll to position [784, 0]
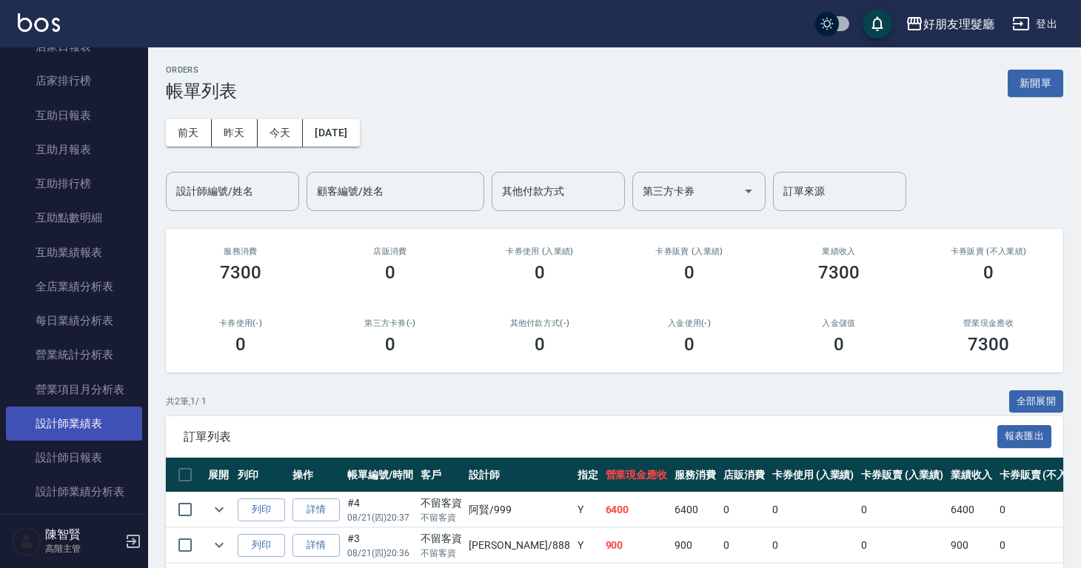
click at [120, 415] on link "設計師業績表" at bounding box center [74, 424] width 136 height 34
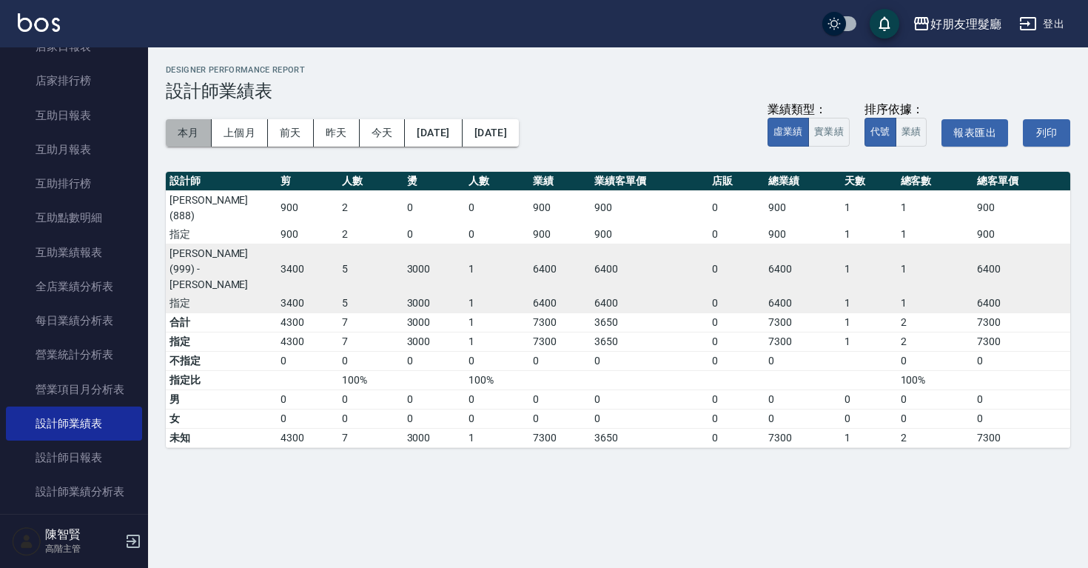
click at [199, 137] on button "本月" at bounding box center [189, 132] width 46 height 27
